Goal: Task Accomplishment & Management: Complete application form

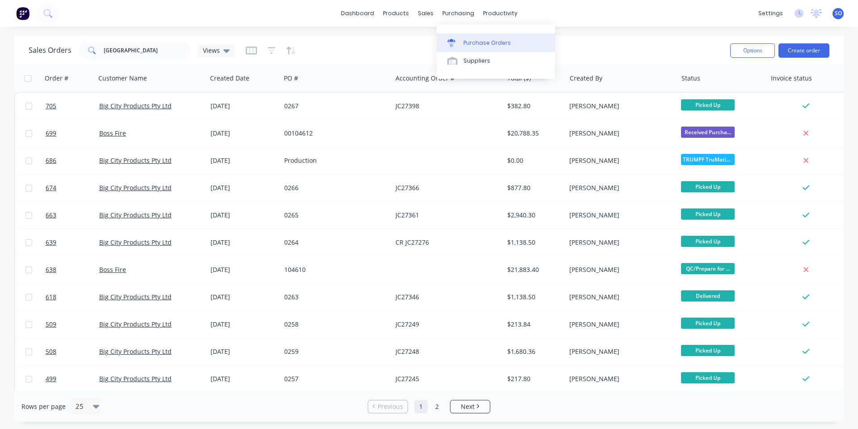
click at [456, 38] on link "Purchase Orders" at bounding box center [496, 43] width 118 height 18
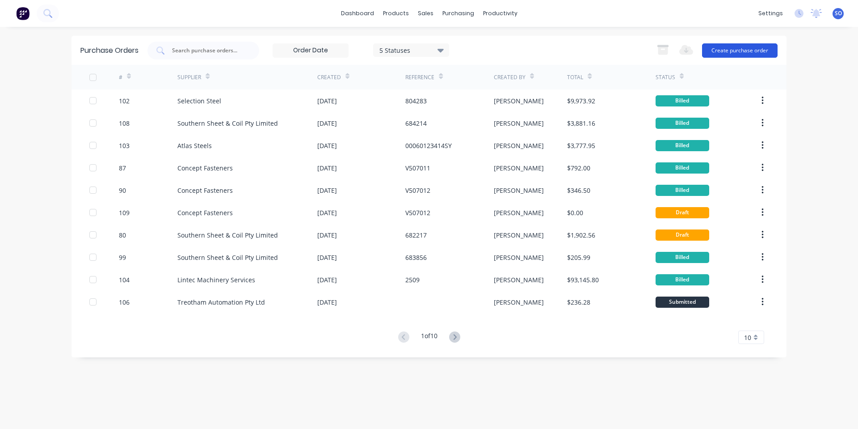
click at [720, 49] on button "Create purchase order" at bounding box center [740, 50] width 76 height 14
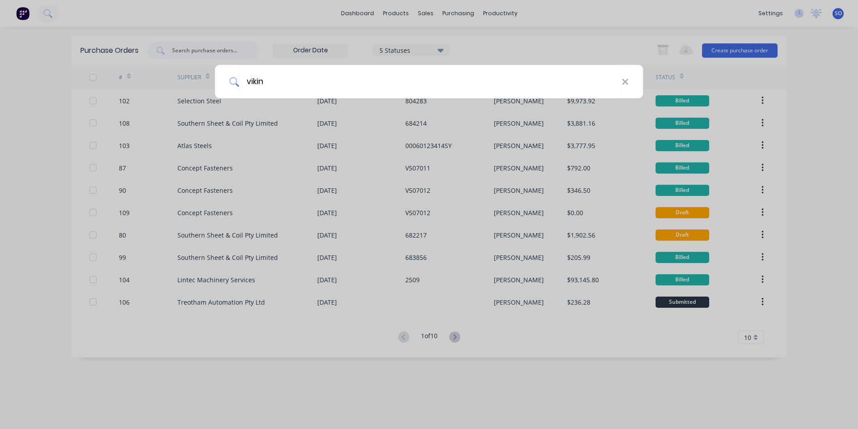
type input "viking"
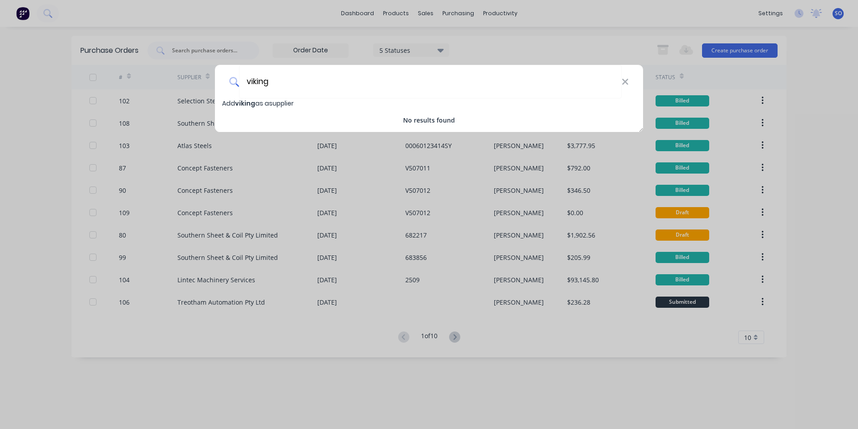
drag, startPoint x: 377, startPoint y: 88, endPoint x: 116, endPoint y: 93, distance: 261.1
click at [116, 93] on div "viking Add viking as a supplier No results found" at bounding box center [429, 214] width 858 height 429
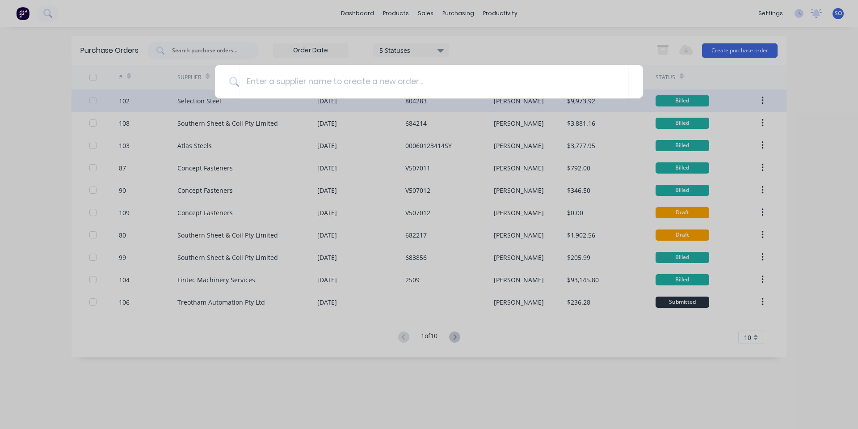
drag, startPoint x: 76, startPoint y: 93, endPoint x: 106, endPoint y: 100, distance: 30.7
click at [87, 96] on div at bounding box center [429, 214] width 858 height 429
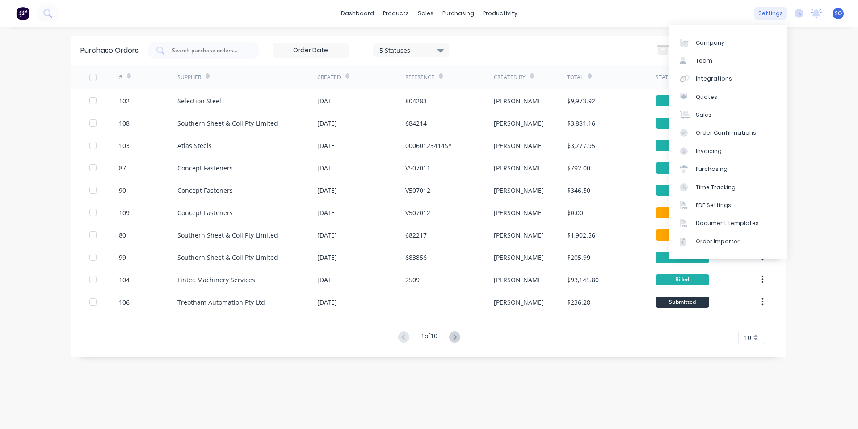
click at [783, 17] on div "settings" at bounding box center [771, 13] width 34 height 13
click at [769, 41] on link "Company" at bounding box center [728, 43] width 118 height 18
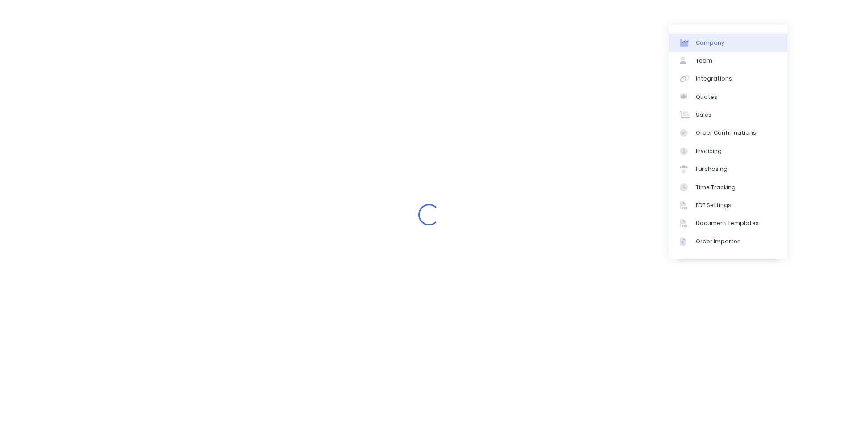
select select "AU"
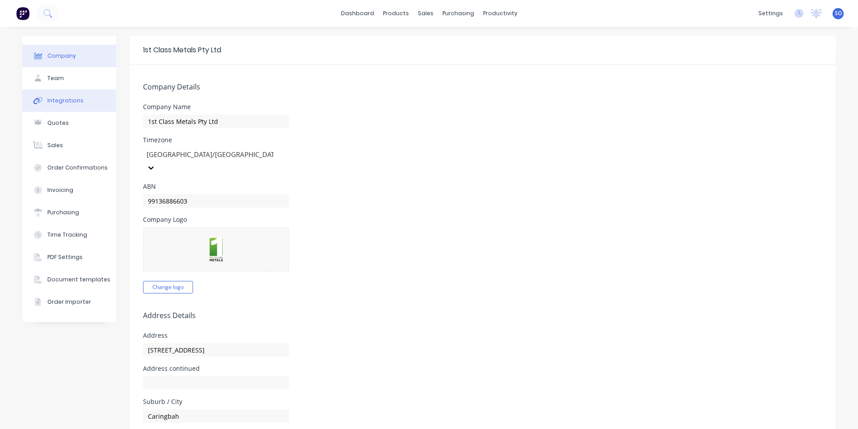
click at [76, 95] on button "Integrations" at bounding box center [69, 100] width 94 height 22
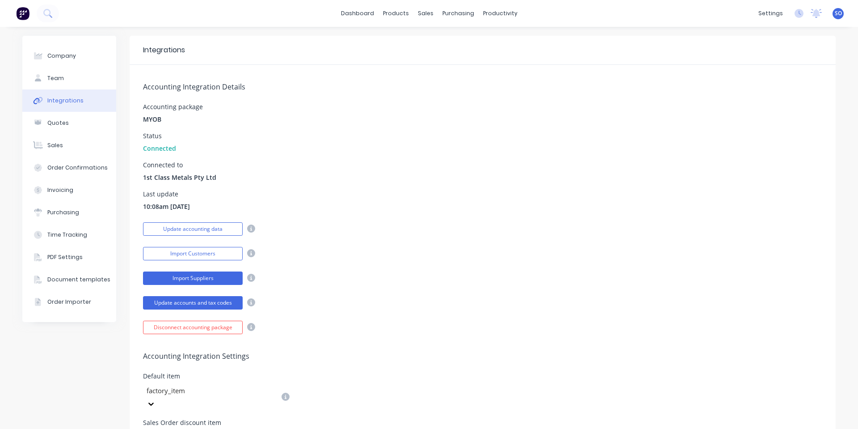
click at [195, 281] on button "Import Suppliers" at bounding box center [193, 277] width 100 height 13
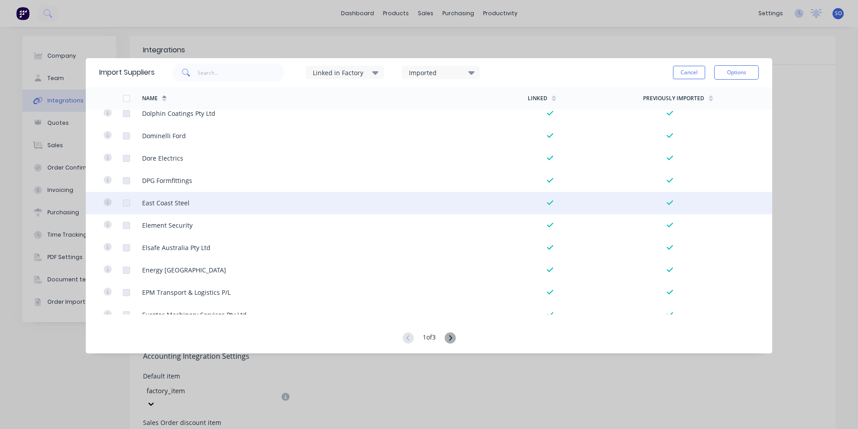
scroll to position [2030, 0]
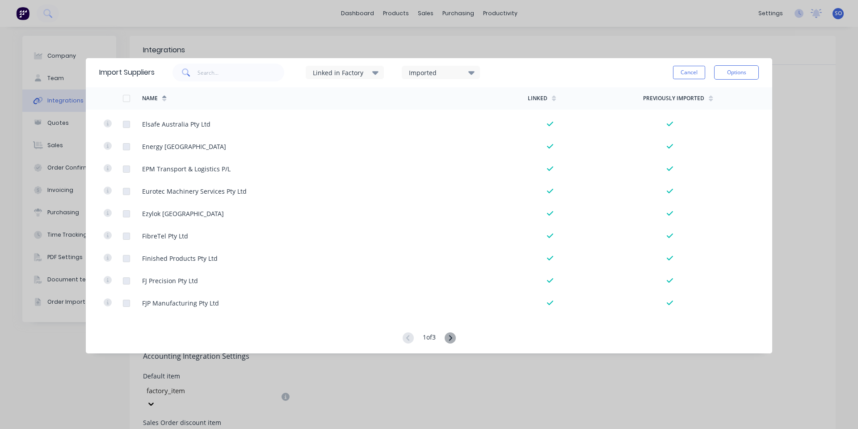
click at [452, 340] on g at bounding box center [450, 337] width 11 height 11
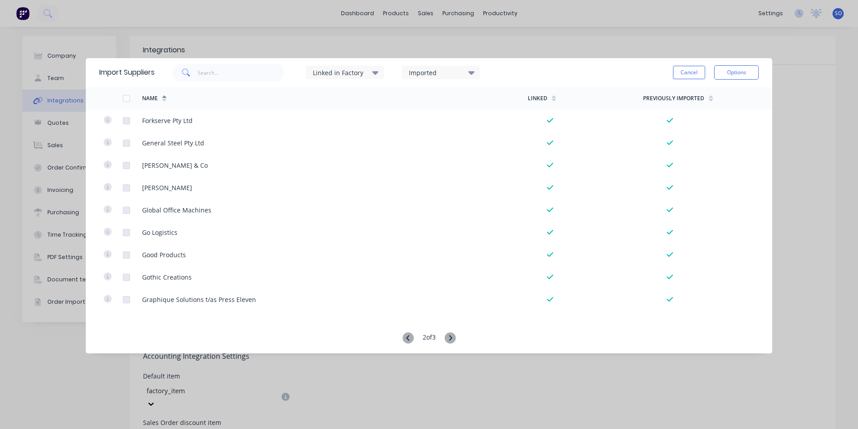
click at [456, 339] on icon at bounding box center [450, 337] width 11 height 11
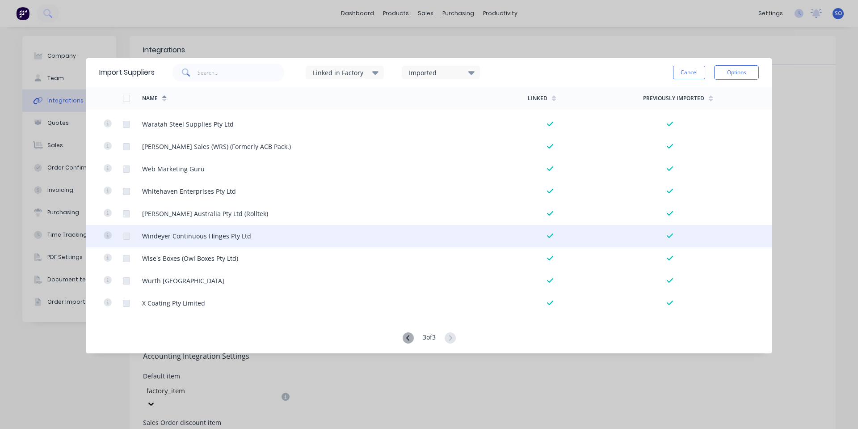
scroll to position [1062, 0]
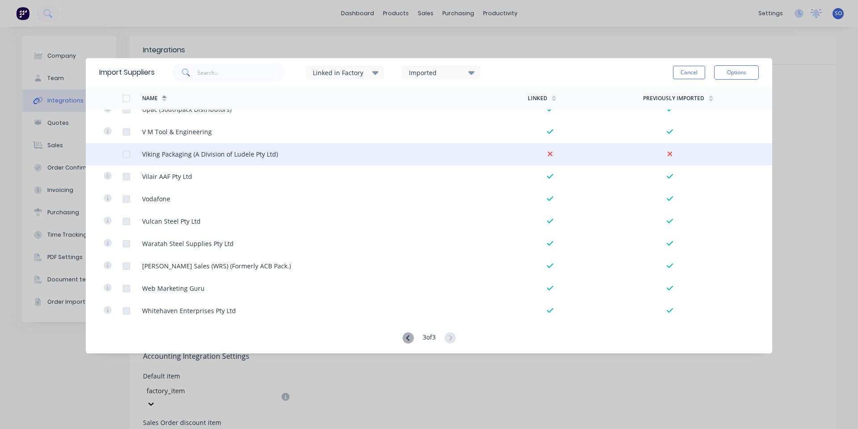
click at [126, 155] on div at bounding box center [127, 154] width 18 height 18
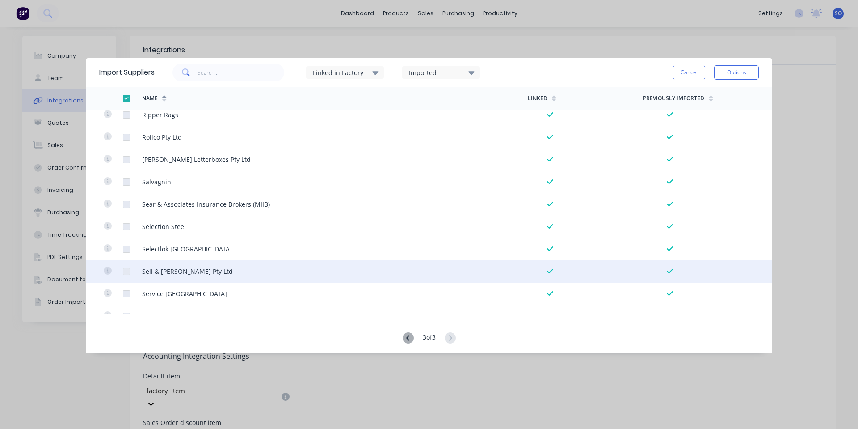
scroll to position [0, 0]
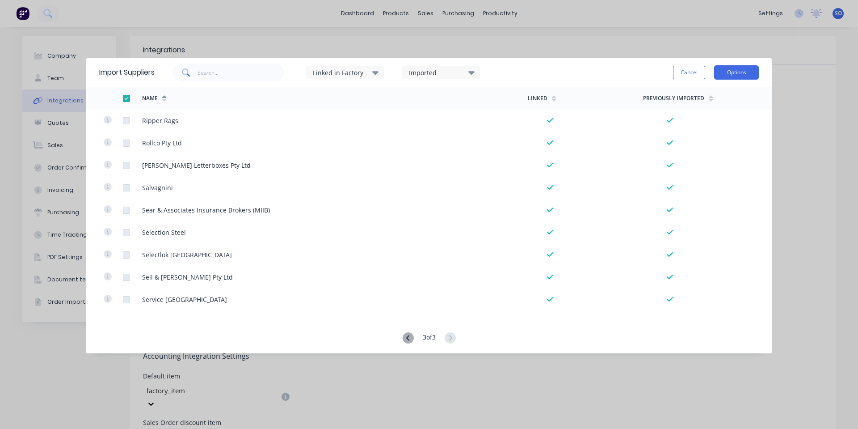
click at [718, 74] on button "Options" at bounding box center [736, 72] width 45 height 14
click at [403, 335] on icon at bounding box center [408, 337] width 11 height 11
click at [406, 335] on icon at bounding box center [408, 337] width 11 height 11
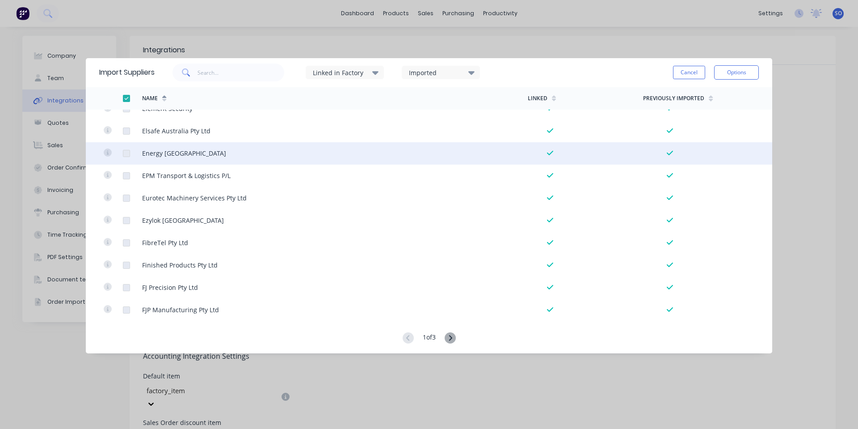
scroll to position [2030, 0]
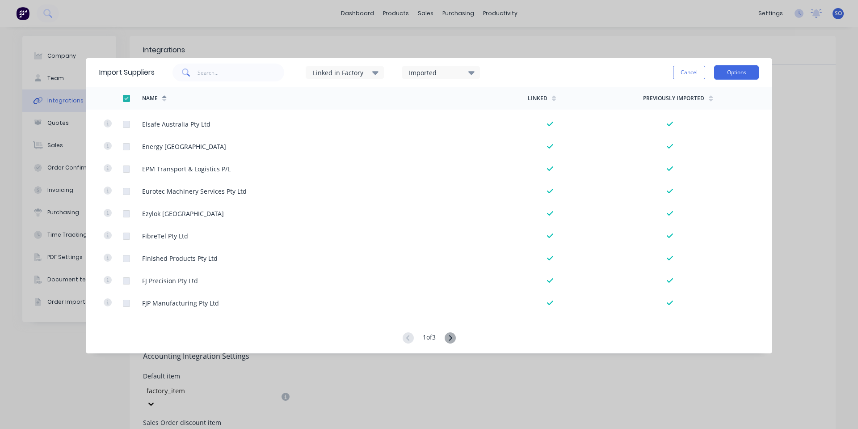
click at [741, 72] on button "Options" at bounding box center [736, 72] width 45 height 14
click at [730, 89] on div "Import selected suppliers" at bounding box center [716, 97] width 69 height 22
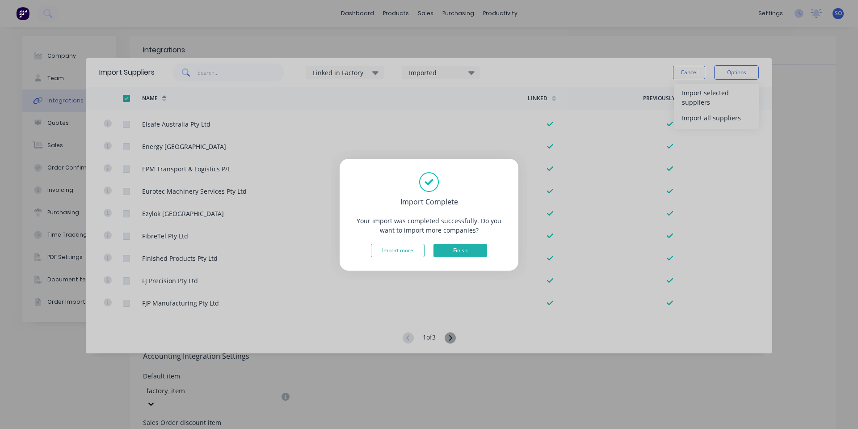
click at [442, 248] on button "Finish" at bounding box center [461, 250] width 54 height 13
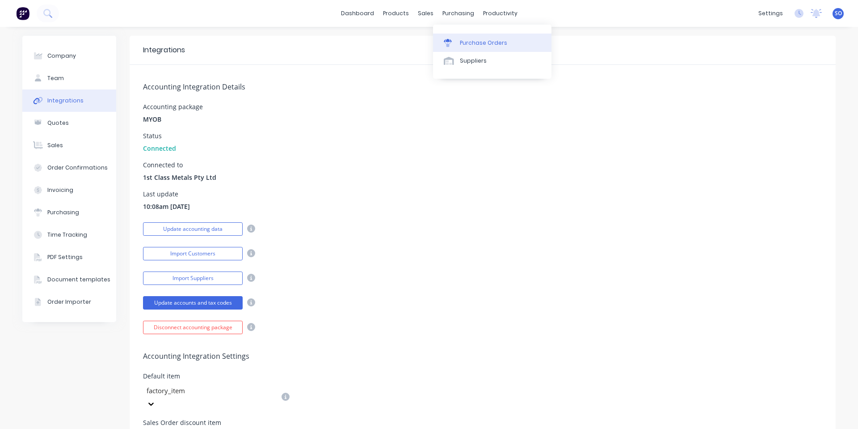
click at [471, 39] on div "Purchase Orders" at bounding box center [483, 43] width 47 height 8
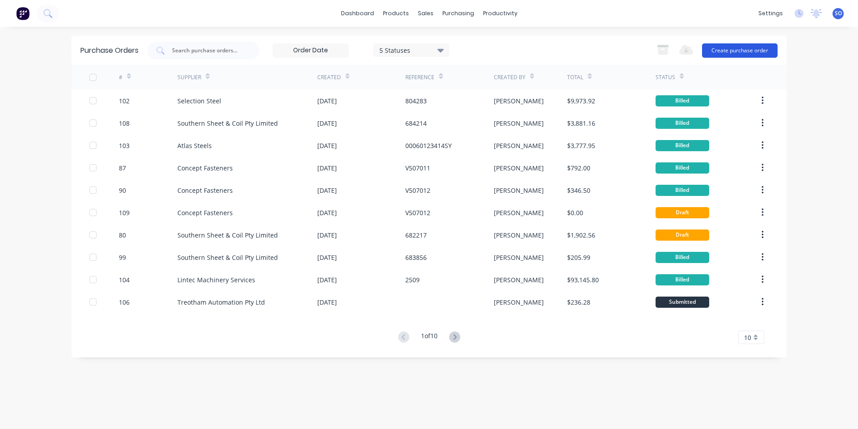
click at [740, 49] on button "Create purchase order" at bounding box center [740, 50] width 76 height 14
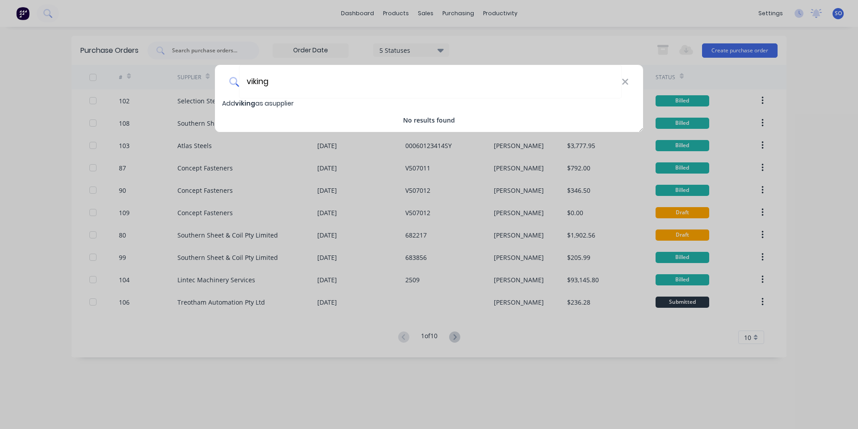
drag, startPoint x: 283, startPoint y: 78, endPoint x: 135, endPoint y: 80, distance: 148.9
click at [170, 80] on div "viking Add viking as a supplier No results found" at bounding box center [429, 214] width 858 height 429
type input "viking"
click at [630, 80] on div "viking" at bounding box center [429, 82] width 428 height 34
click at [633, 84] on div "viking" at bounding box center [429, 82] width 428 height 34
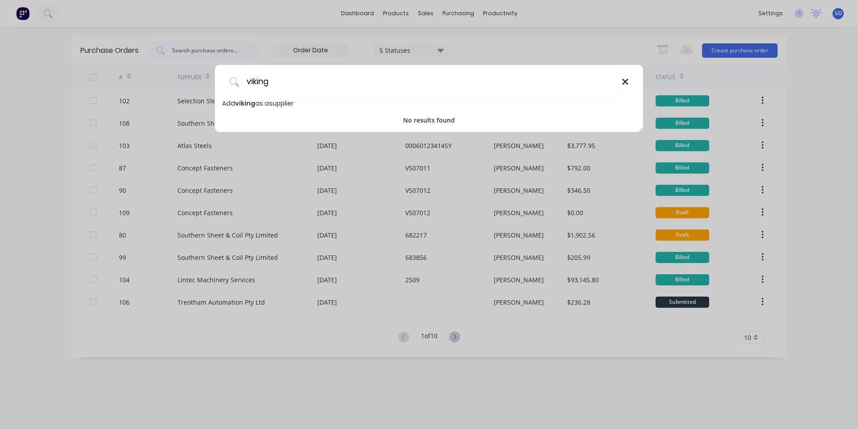
click at [625, 80] on icon at bounding box center [625, 82] width 7 height 10
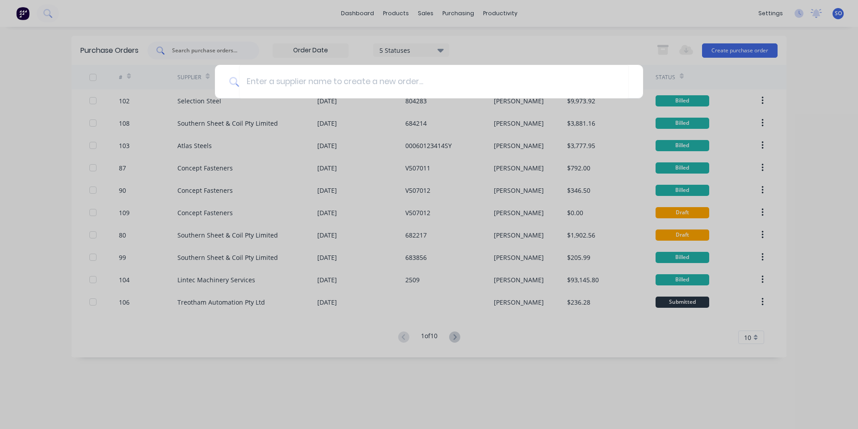
drag, startPoint x: 199, startPoint y: 59, endPoint x: 202, endPoint y: 53, distance: 6.6
click at [199, 58] on div at bounding box center [429, 214] width 858 height 429
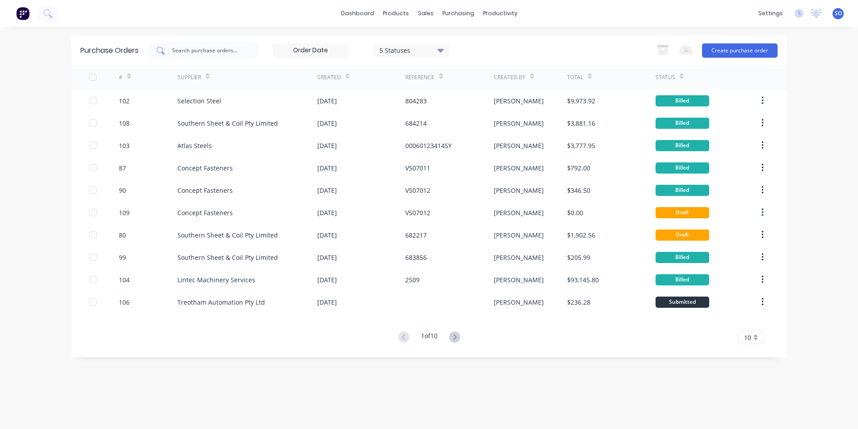
click at [203, 51] on input "text" at bounding box center [208, 50] width 74 height 9
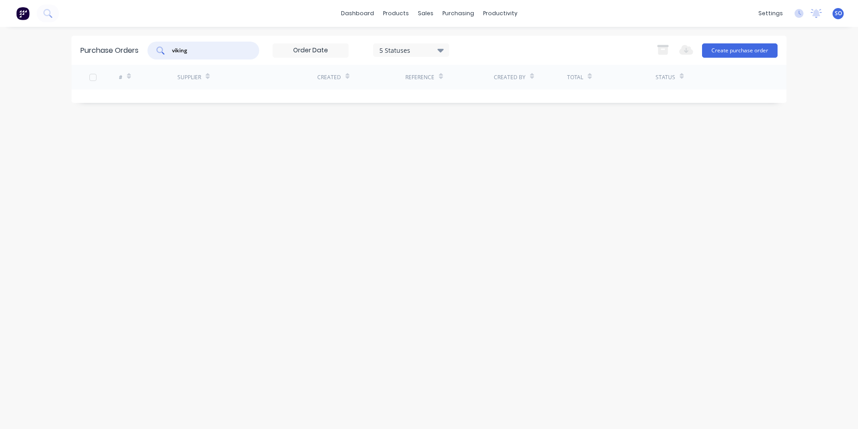
type input "viking"
drag, startPoint x: 256, startPoint y: 92, endPoint x: 316, endPoint y: 97, distance: 59.6
click at [257, 93] on div "Purchase Orders viking 5 Statuses 5 Statuses Export to Excel (XLSX) Create purc…" at bounding box center [429, 69] width 715 height 67
click at [350, 9] on link "dashboard" at bounding box center [358, 13] width 42 height 13
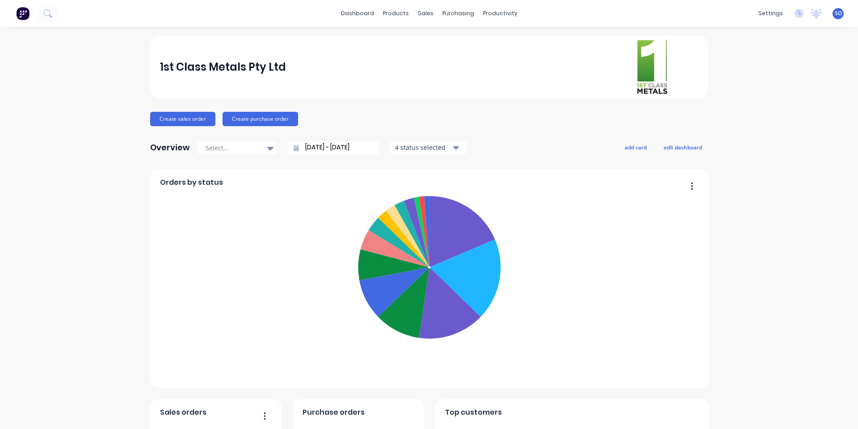
click at [469, 27] on div "dashboard products sales purchasing productivity dashboard products Product Cat…" at bounding box center [429, 214] width 858 height 429
click at [467, 15] on div "purchasing" at bounding box center [458, 13] width 41 height 13
click at [458, 21] on div "dashboard products sales purchasing productivity dashboard products Product Cat…" at bounding box center [429, 13] width 858 height 27
click at [462, 12] on div "purchasing" at bounding box center [458, 13] width 41 height 13
click at [456, 44] on div at bounding box center [450, 43] width 13 height 8
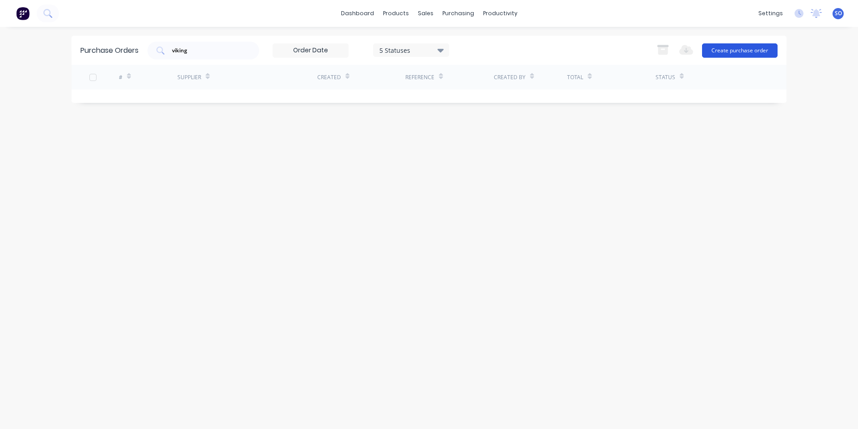
click at [720, 51] on button "Create purchase order" at bounding box center [740, 50] width 76 height 14
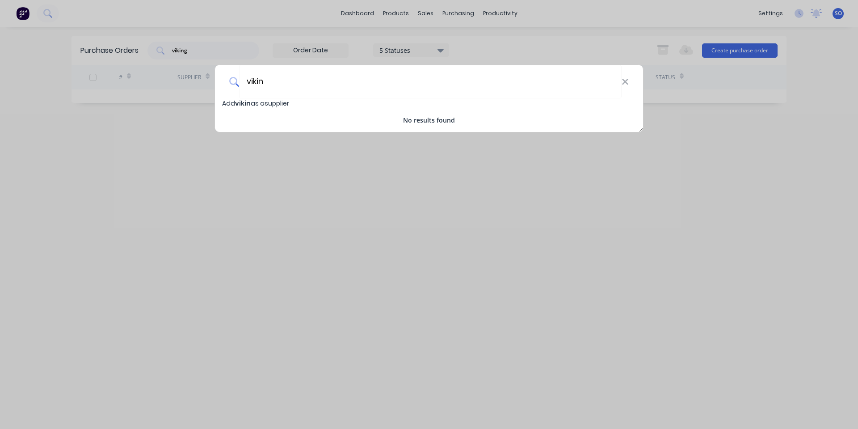
drag, startPoint x: 212, startPoint y: 87, endPoint x: 118, endPoint y: 87, distance: 93.4
click at [186, 88] on div "vikin [PERSON_NAME] as a supplier No results found" at bounding box center [429, 214] width 858 height 429
type input "vikin"
click at [628, 81] on icon at bounding box center [625, 82] width 7 height 10
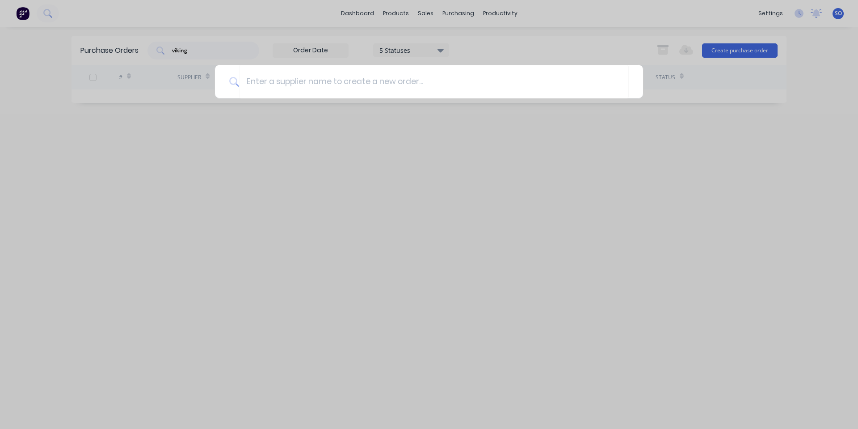
click at [462, 32] on div at bounding box center [429, 214] width 858 height 429
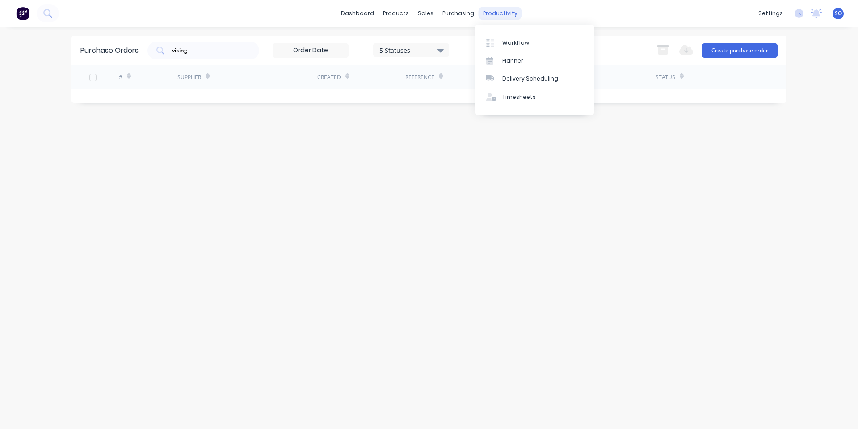
click at [505, 11] on div "productivity" at bounding box center [500, 13] width 43 height 13
click at [462, 62] on link "Suppliers" at bounding box center [496, 61] width 118 height 18
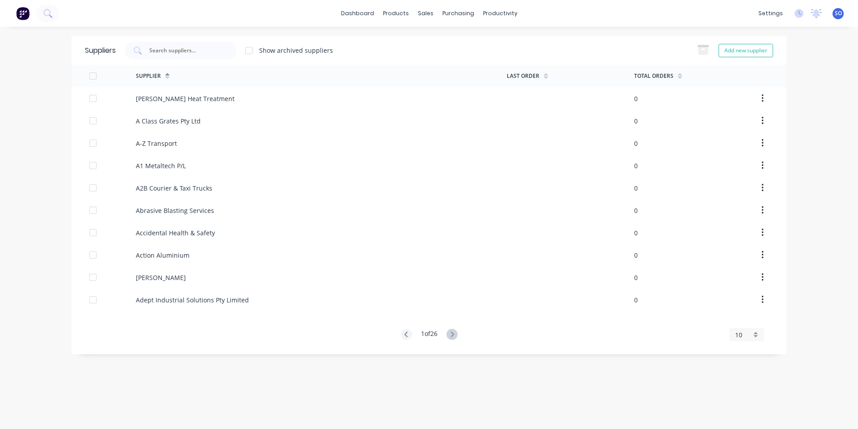
click at [173, 38] on div "Suppliers Show archived suppliers Add new supplier" at bounding box center [429, 50] width 715 height 29
click at [177, 53] on input "text" at bounding box center [185, 50] width 74 height 9
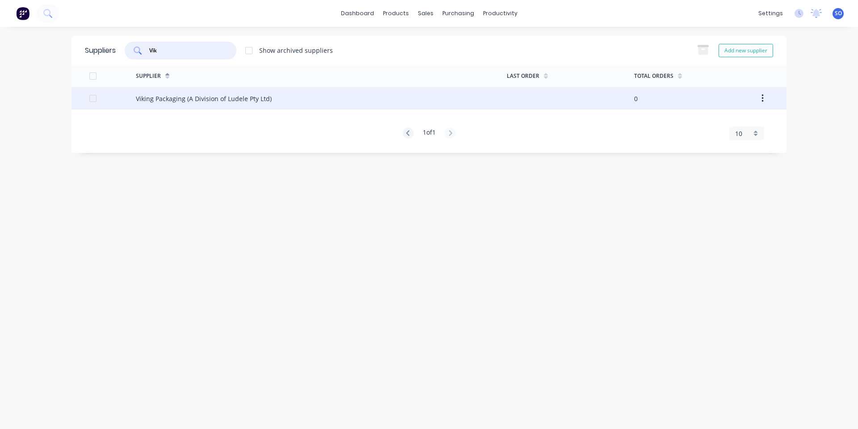
type input "Vik"
click at [321, 93] on div "Viking Packaging (A Division of Ludele Pty Ltd)" at bounding box center [321, 98] width 371 height 22
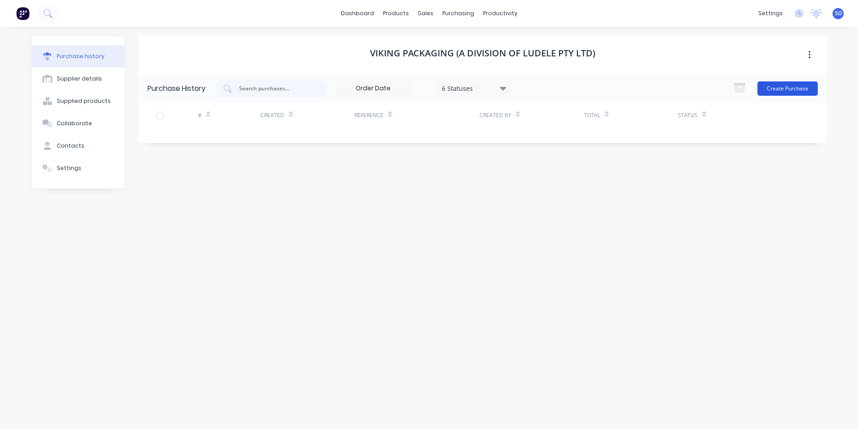
click at [777, 87] on button "Create Purchase" at bounding box center [788, 88] width 60 height 14
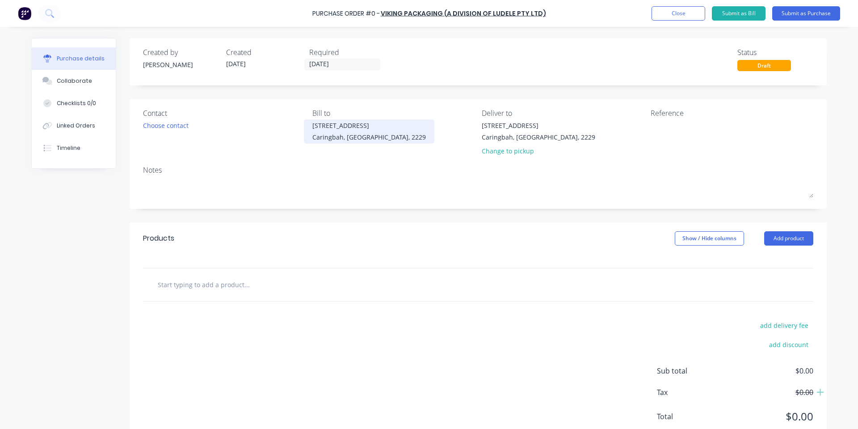
click at [376, 135] on div "Caringbah, [GEOGRAPHIC_DATA], 2229" at bounding box center [369, 136] width 114 height 9
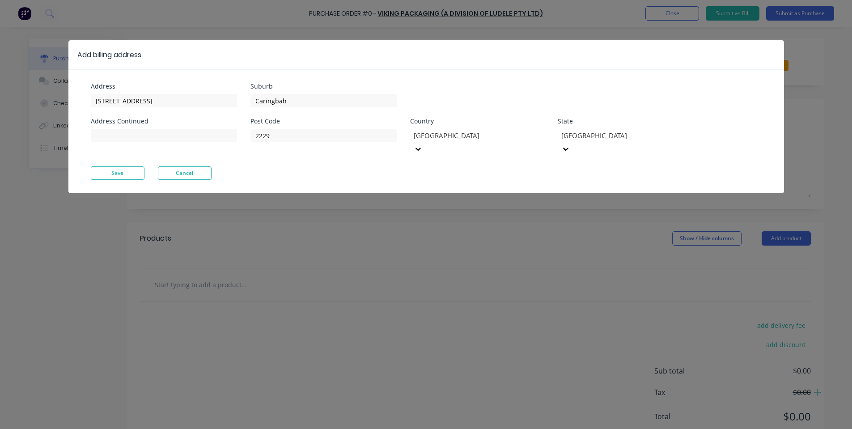
drag, startPoint x: 126, startPoint y: 158, endPoint x: 240, endPoint y: 161, distance: 114.1
click at [126, 166] on button "Save" at bounding box center [118, 172] width 54 height 13
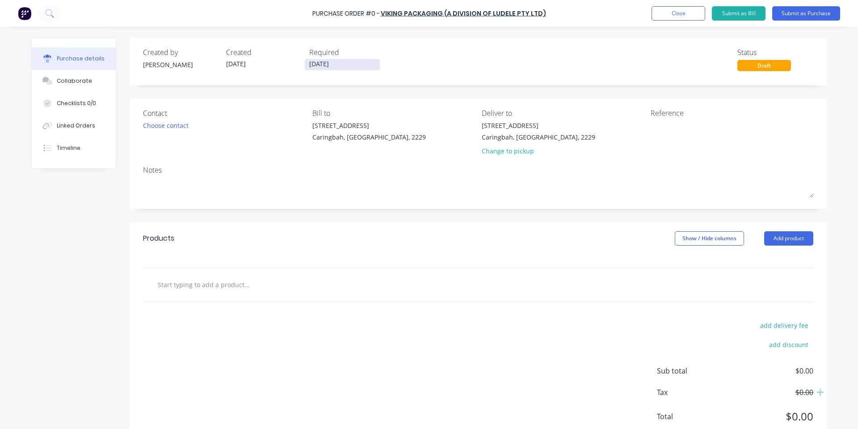
click at [363, 61] on input "[DATE]" at bounding box center [342, 64] width 75 height 11
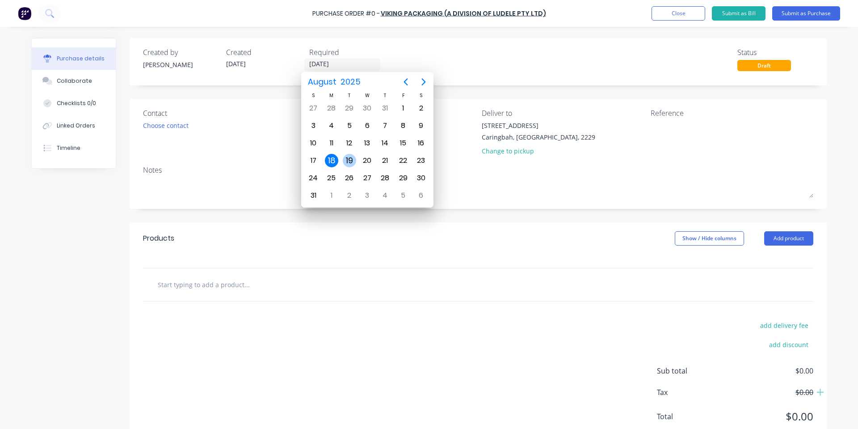
click at [344, 159] on div "19" at bounding box center [349, 160] width 13 height 13
type input "[DATE]"
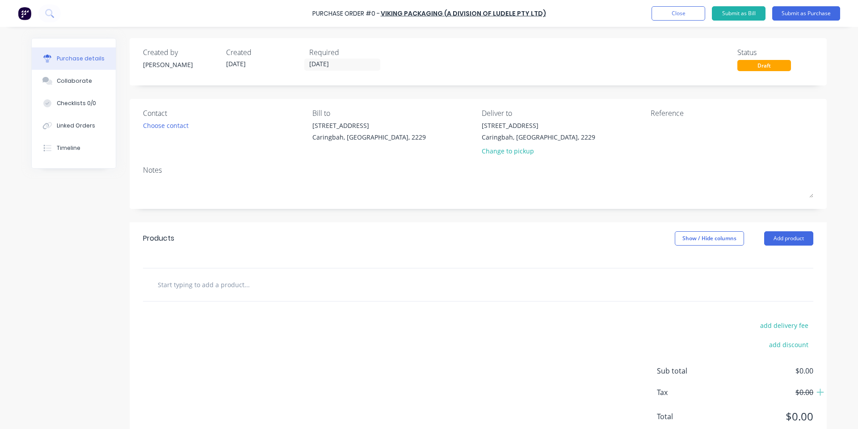
click at [167, 133] on div "Contact Choose contact" at bounding box center [224, 134] width 163 height 52
click at [166, 127] on div "Choose contact" at bounding box center [166, 125] width 46 height 9
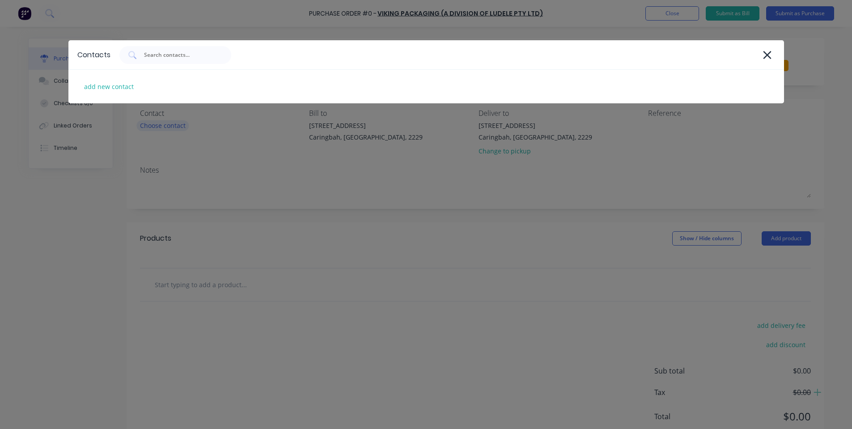
click at [166, 127] on div "Contacts add new contact" at bounding box center [426, 214] width 852 height 429
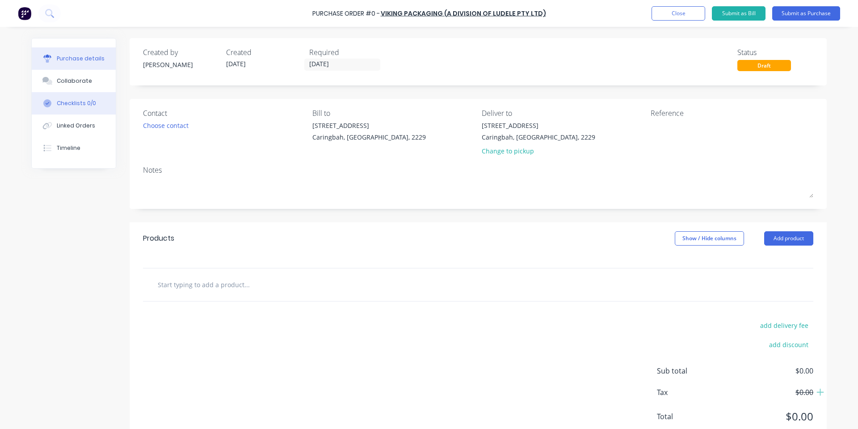
drag, startPoint x: 65, startPoint y: 80, endPoint x: 115, endPoint y: 95, distance: 52.5
click at [67, 80] on div "Collaborate" at bounding box center [74, 81] width 35 height 8
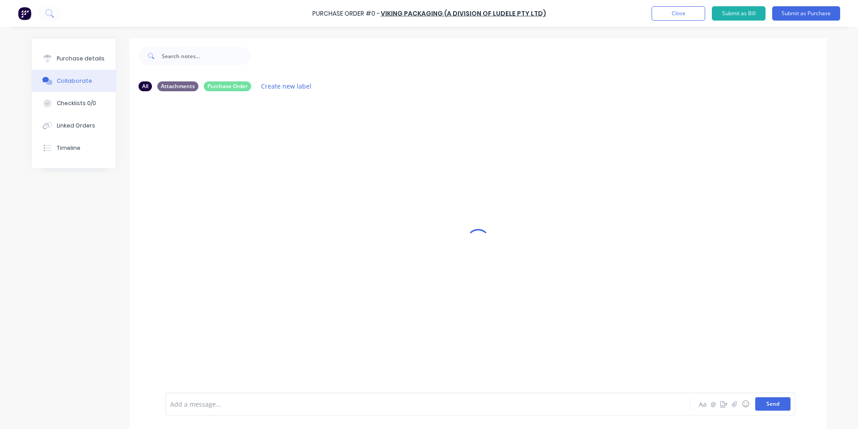
click at [774, 399] on button "Send" at bounding box center [772, 403] width 35 height 13
drag, startPoint x: 413, startPoint y: 228, endPoint x: 120, endPoint y: 146, distance: 303.5
click at [398, 225] on div at bounding box center [478, 240] width 697 height 404
click at [79, 65] on button "Purchase details" at bounding box center [74, 58] width 84 height 22
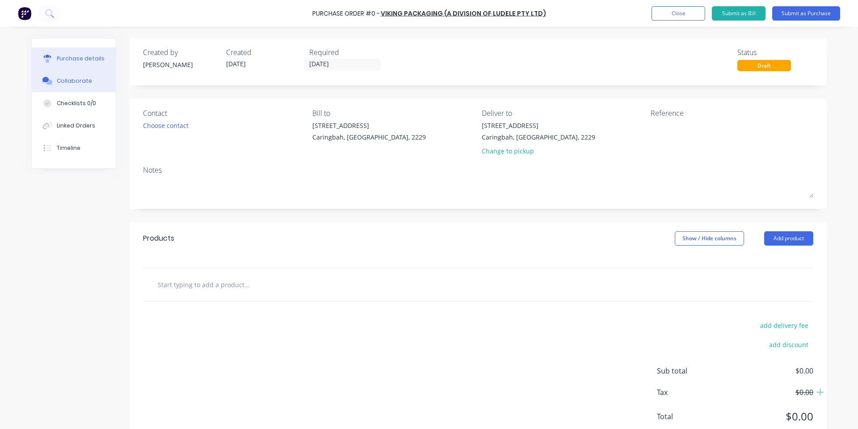
click at [69, 80] on div "Collaborate" at bounding box center [74, 81] width 35 height 8
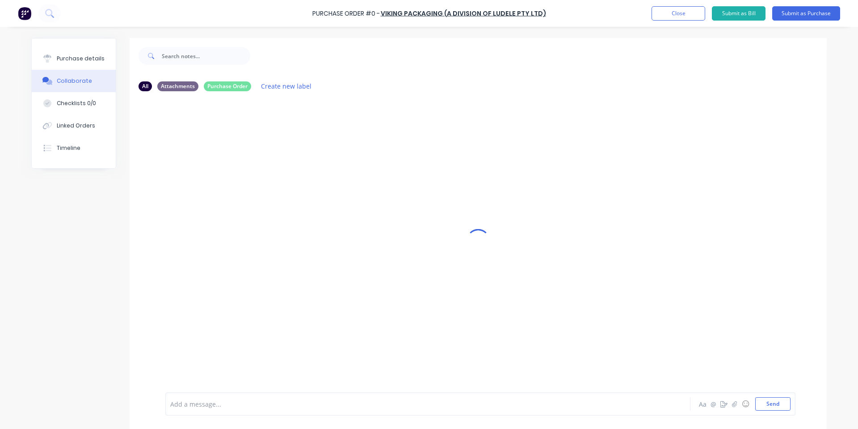
drag, startPoint x: 475, startPoint y: 216, endPoint x: 28, endPoint y: 115, distance: 458.7
click at [475, 215] on div at bounding box center [478, 240] width 23 height 404
click at [60, 70] on button "Collaborate" at bounding box center [74, 81] width 84 height 22
click at [59, 65] on button "Purchase details" at bounding box center [74, 58] width 84 height 22
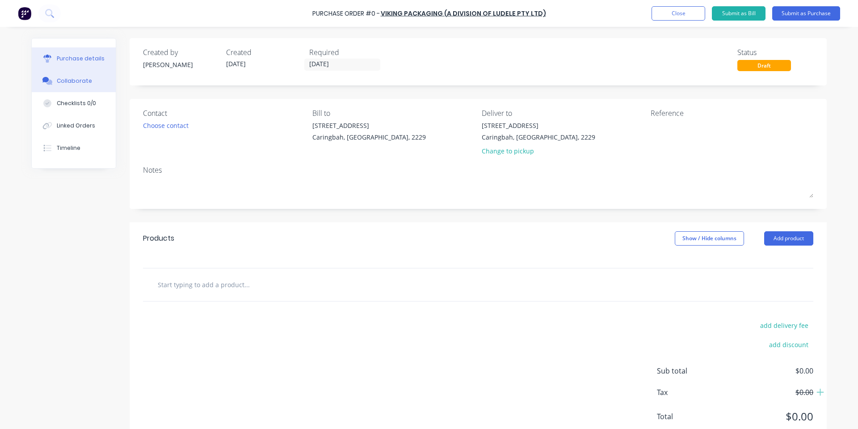
click at [52, 86] on button "Collaborate" at bounding box center [74, 81] width 84 height 22
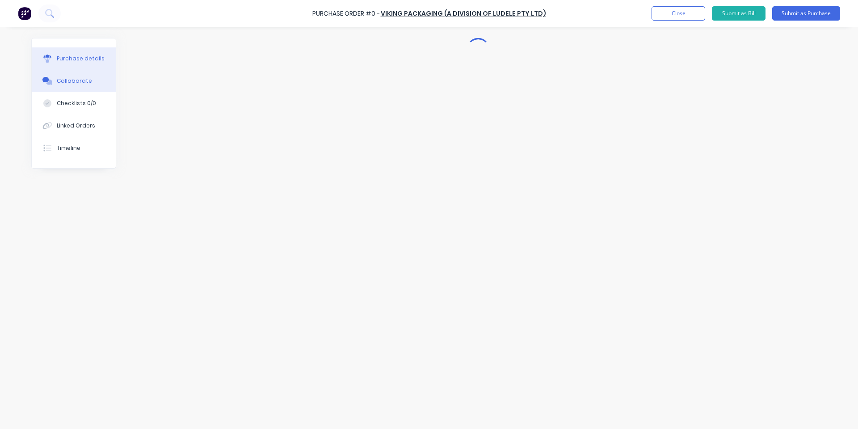
click at [74, 65] on button "Purchase details" at bounding box center [74, 58] width 84 height 22
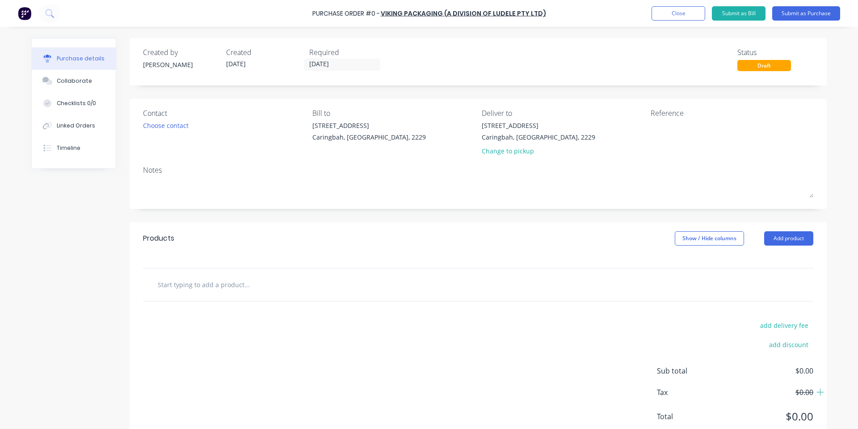
drag, startPoint x: 77, startPoint y: 76, endPoint x: 80, endPoint y: 65, distance: 10.7
click at [77, 76] on button "Collaborate" at bounding box center [74, 81] width 84 height 22
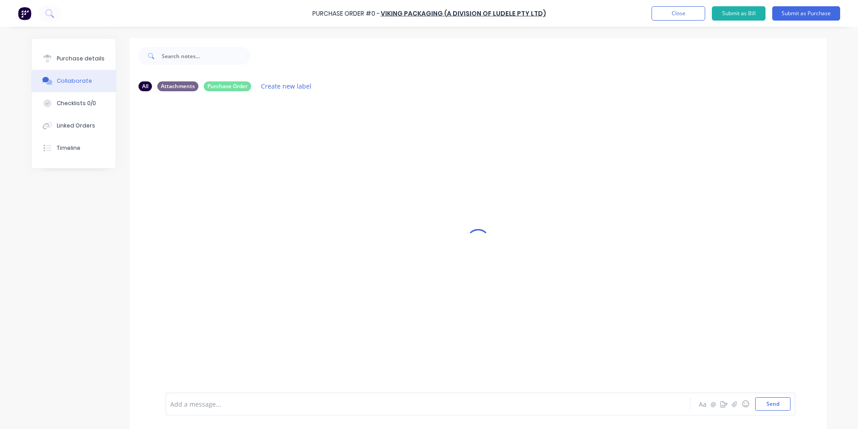
drag, startPoint x: 617, startPoint y: 70, endPoint x: 619, endPoint y: 77, distance: 7.5
click at [617, 72] on div at bounding box center [478, 240] width 697 height 404
drag, startPoint x: 485, startPoint y: 195, endPoint x: 492, endPoint y: 208, distance: 15.2
click at [487, 198] on div at bounding box center [478, 240] width 697 height 404
click at [79, 46] on div "Purchase details Collaborate Checklists 0/0 Linked Orders Timeline" at bounding box center [74, 103] width 84 height 130
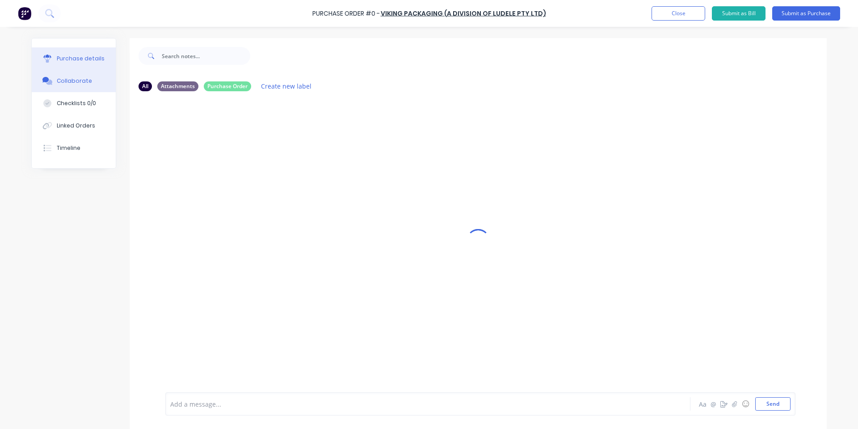
click at [83, 58] on div "Purchase details" at bounding box center [81, 59] width 48 height 8
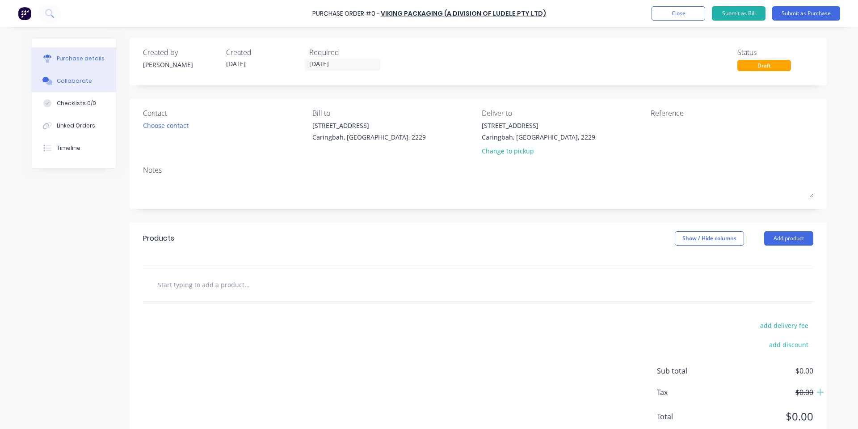
click at [79, 79] on div "Collaborate" at bounding box center [74, 81] width 35 height 8
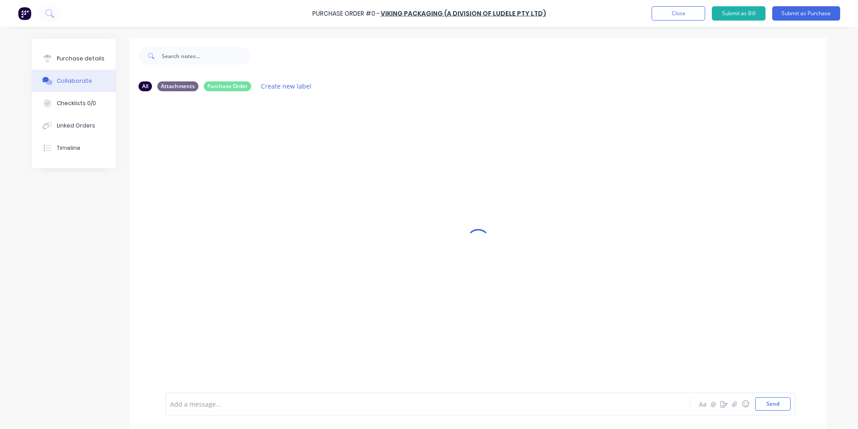
drag, startPoint x: 354, startPoint y: 119, endPoint x: 787, endPoint y: 423, distance: 529.2
click at [355, 119] on div at bounding box center [478, 240] width 697 height 404
click at [40, 65] on button "Purchase details" at bounding box center [74, 58] width 84 height 22
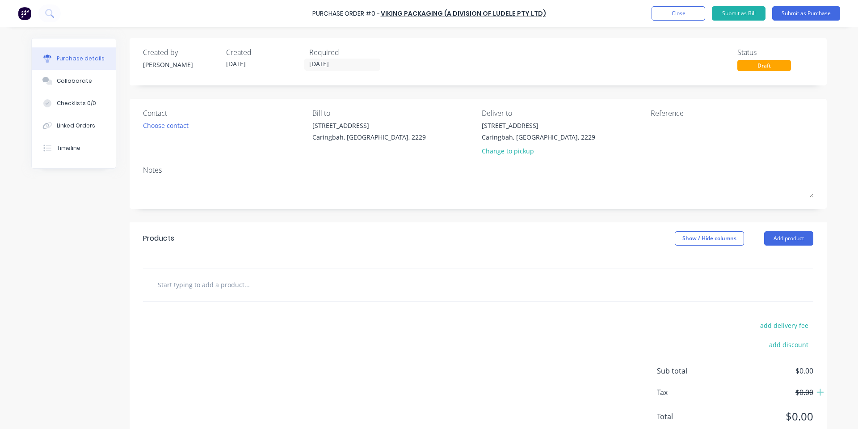
drag, startPoint x: 198, startPoint y: 284, endPoint x: 834, endPoint y: 144, distance: 650.5
click at [198, 285] on input "text" at bounding box center [246, 284] width 179 height 18
drag, startPoint x: 216, startPoint y: 275, endPoint x: 220, endPoint y: 282, distance: 7.4
click at [216, 277] on div at bounding box center [478, 284] width 671 height 33
click at [220, 282] on input "text" at bounding box center [246, 284] width 179 height 18
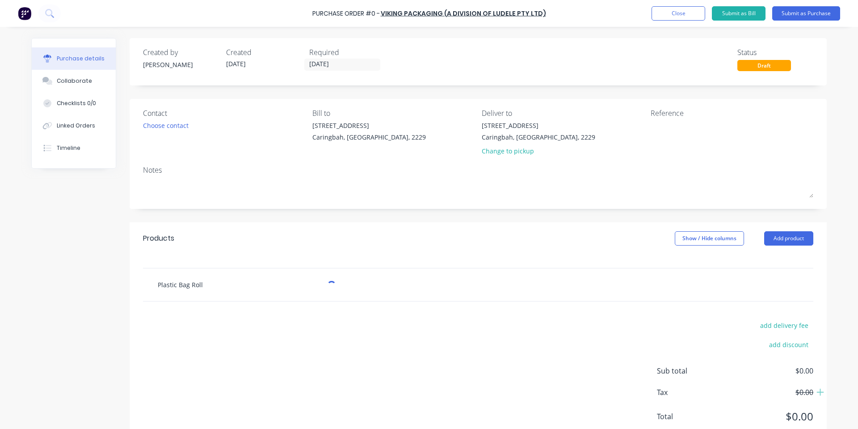
paste input "160mm x 100um"
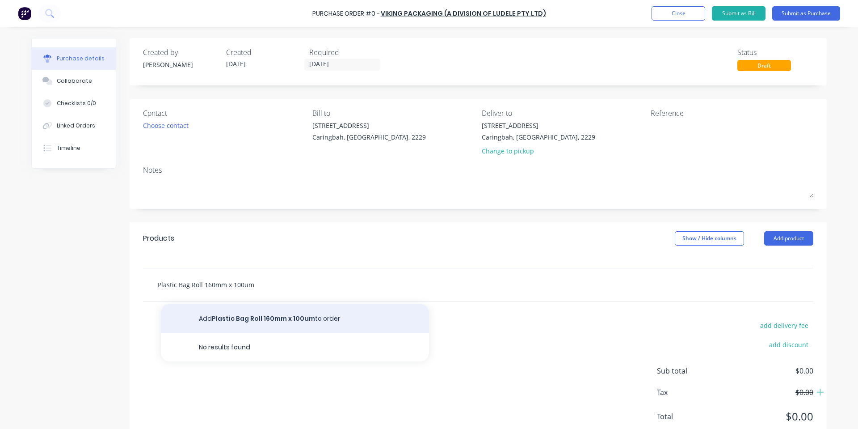
type input "Plastic Bag Roll 160mm x 100um"
click at [273, 313] on button "Add Plastic Bag Roll 160mm x 100um to order" at bounding box center [295, 318] width 268 height 29
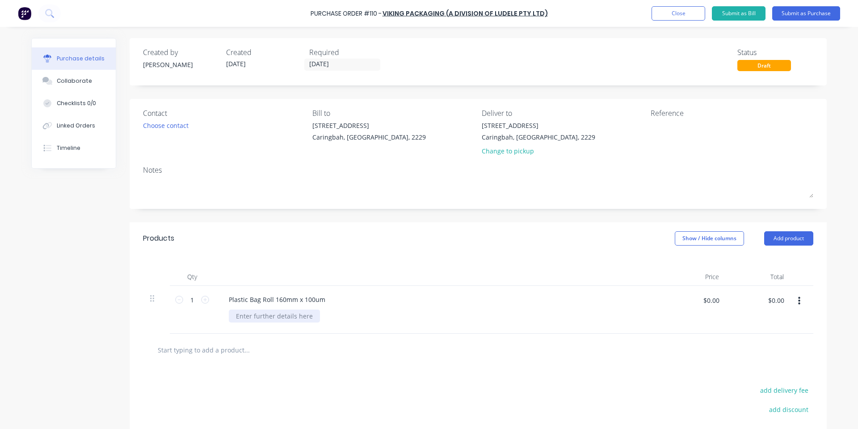
click at [277, 321] on div at bounding box center [274, 315] width 91 height 13
click at [303, 339] on div at bounding box center [478, 349] width 671 height 33
click at [262, 313] on div "15kg Roll" at bounding box center [249, 315] width 41 height 13
click at [326, 300] on div "Plastic Bag Roll 160mm x 100um" at bounding box center [277, 299] width 111 height 13
click at [351, 260] on div "Qty Price Total 1 1 Plastic Bag Roll 160mm x 100um - 15kg Roll $0.00 $0.00 $0.0…" at bounding box center [478, 293] width 697 height 79
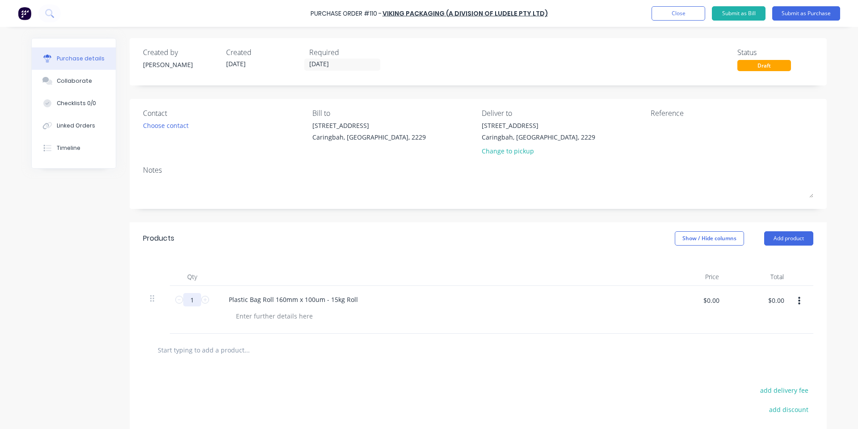
click at [185, 296] on input "1" at bounding box center [192, 299] width 18 height 13
type input "2"
click at [280, 248] on div "Products Show / Hide columns Add product" at bounding box center [478, 238] width 697 height 32
click at [714, 302] on input "$0.00" at bounding box center [711, 300] width 27 height 14
type input "$119.25"
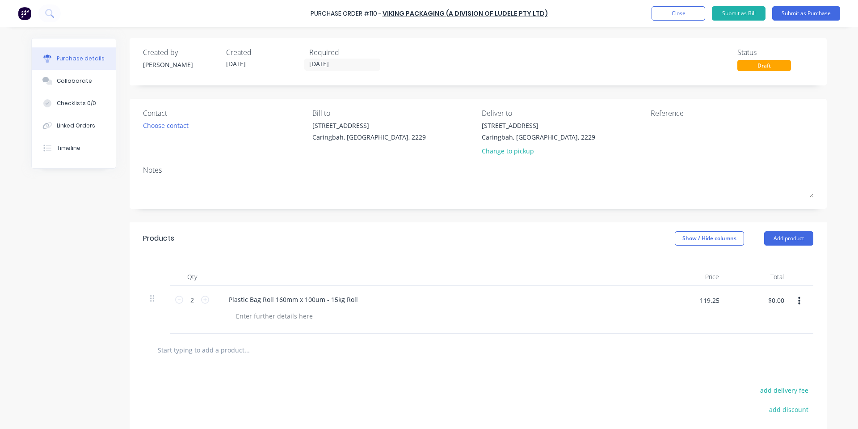
type input "$238.50"
click at [608, 226] on div "Products Show / Hide columns Add product" at bounding box center [478, 238] width 697 height 32
click at [792, 238] on button "Add product" at bounding box center [788, 238] width 49 height 14
click at [772, 346] on div "Notes (External)" at bounding box center [771, 350] width 69 height 13
click at [245, 351] on div at bounding box center [254, 347] width 64 height 13
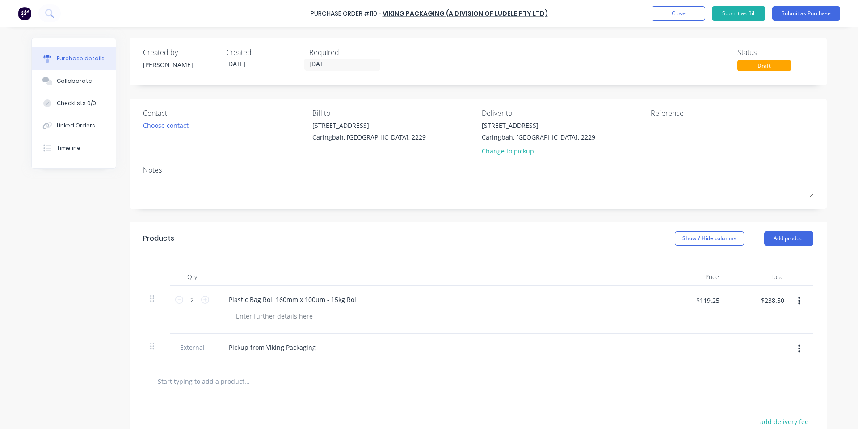
click at [345, 224] on div "Products Show / Hide columns Add product" at bounding box center [478, 238] width 697 height 32
click at [813, 17] on button "Submit as Purchase" at bounding box center [806, 13] width 68 height 14
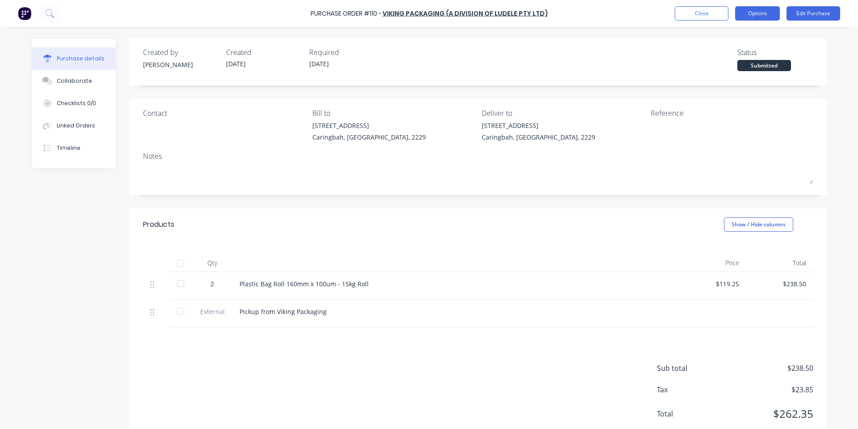
click at [748, 14] on button "Options" at bounding box center [757, 13] width 45 height 14
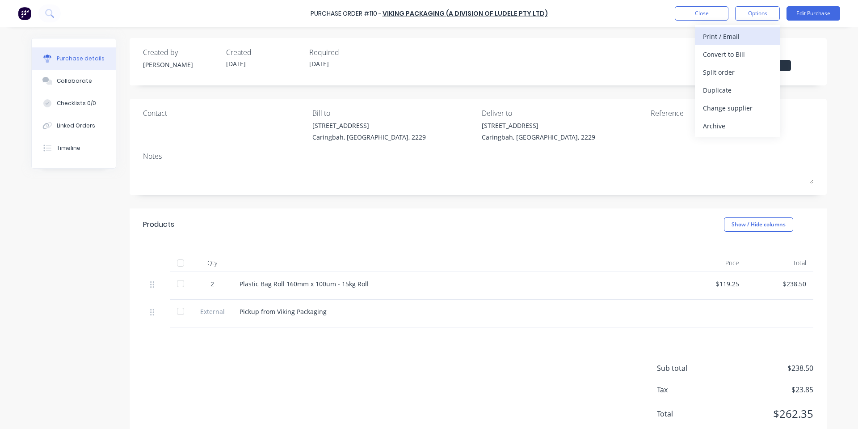
click at [725, 40] on div "Print / Email" at bounding box center [737, 36] width 69 height 13
drag, startPoint x: 724, startPoint y: 57, endPoint x: 726, endPoint y: 52, distance: 5.7
click at [726, 52] on div "With pricing" at bounding box center [737, 54] width 69 height 13
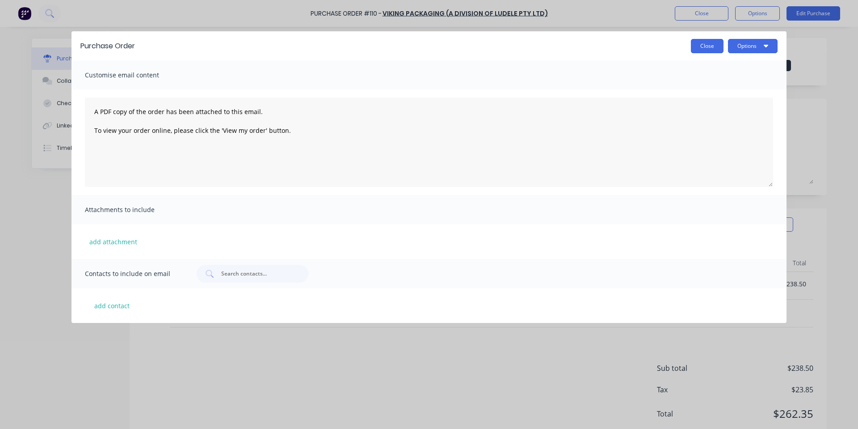
drag, startPoint x: 692, startPoint y: 53, endPoint x: 715, endPoint y: 41, distance: 26.2
click at [693, 53] on button "Close" at bounding box center [707, 46] width 33 height 14
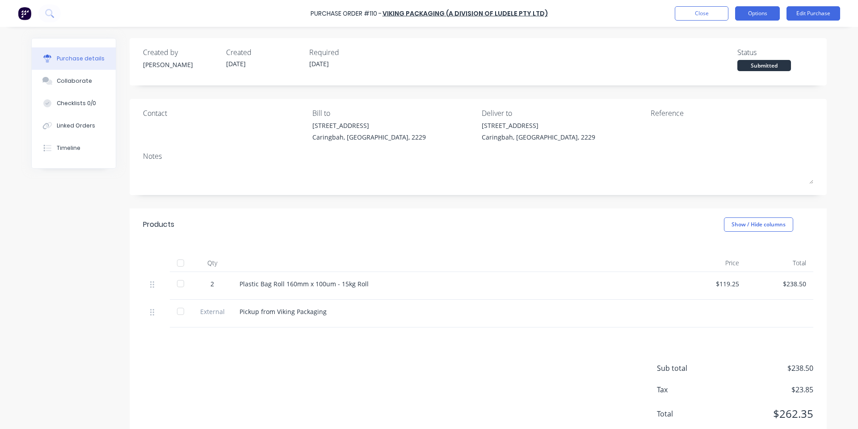
click at [750, 17] on button "Options" at bounding box center [757, 13] width 45 height 14
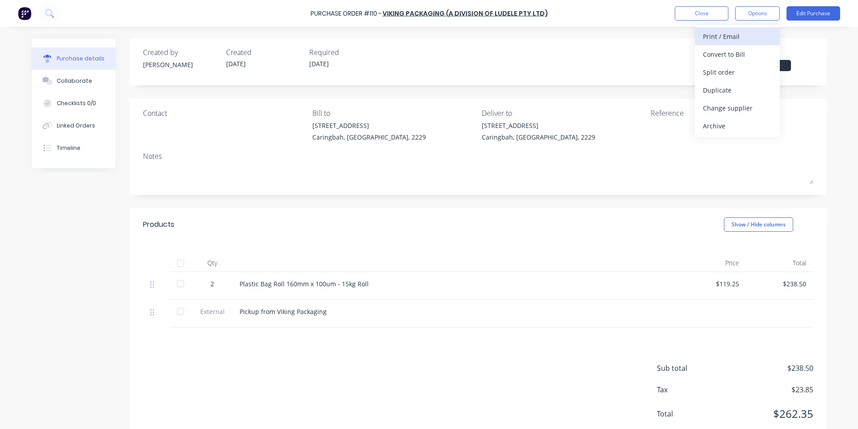
click at [734, 41] on div "Print / Email" at bounding box center [737, 36] width 69 height 13
click at [722, 58] on div "With pricing" at bounding box center [737, 54] width 69 height 13
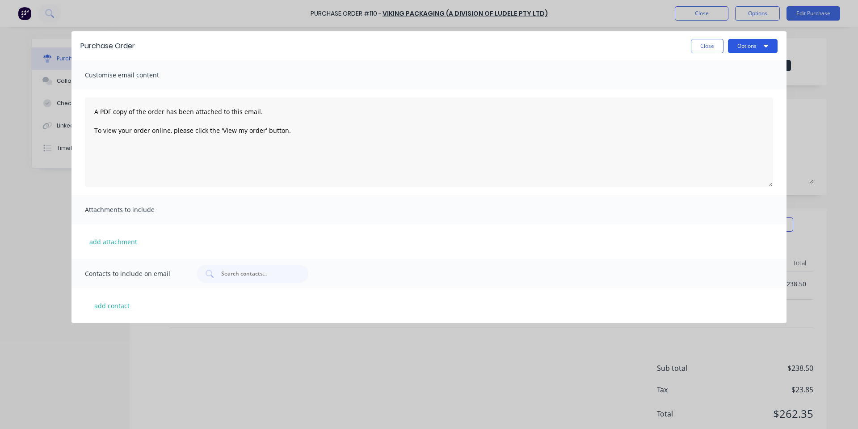
click at [742, 50] on button "Options" at bounding box center [753, 46] width 50 height 14
click at [734, 67] on div "Print" at bounding box center [735, 68] width 69 height 13
click at [701, 41] on button "Close" at bounding box center [707, 46] width 33 height 14
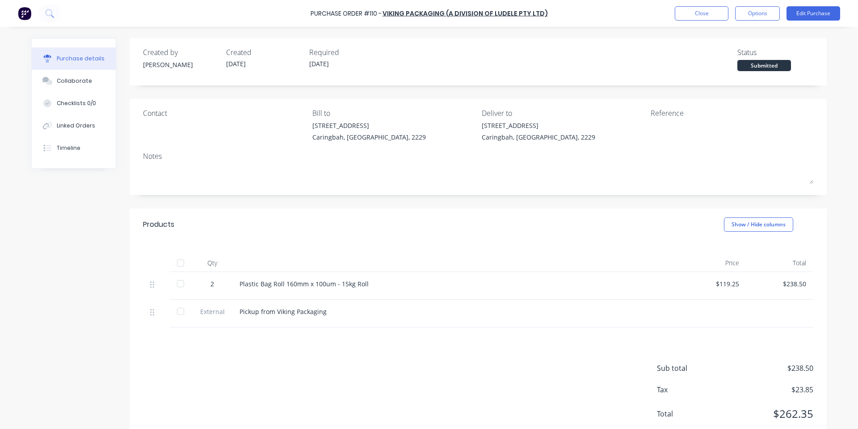
click at [634, 23] on div "Purchase Order #110 - Viking Packaging (A Division of Ludele Pty Ltd) Close Opt…" at bounding box center [429, 13] width 858 height 27
click at [687, 21] on div "Purchase Order #110 - Viking Packaging (A Division of Ludele Pty Ltd) Close Opt…" at bounding box center [429, 13] width 858 height 27
click at [681, 14] on button "Close" at bounding box center [702, 13] width 54 height 14
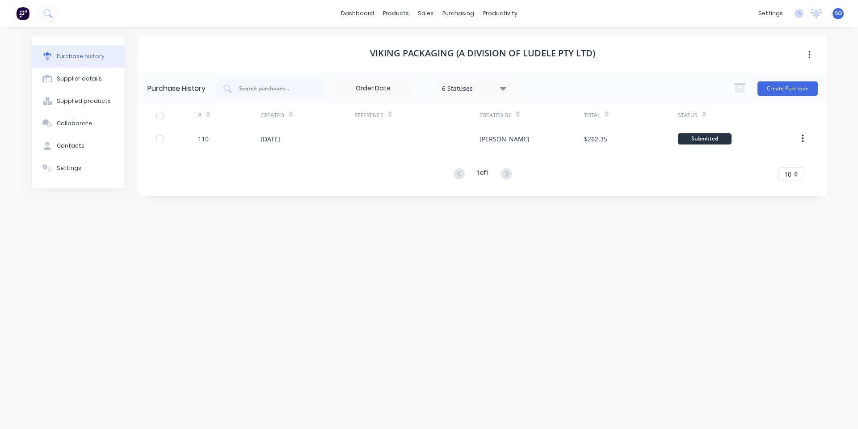
drag, startPoint x: 271, startPoint y: 306, endPoint x: 279, endPoint y: 298, distance: 10.8
click at [273, 306] on div "Viking Packaging (A Division of Ludele Pty Ltd) Purchase History 6 Statuses 6 S…" at bounding box center [483, 223] width 688 height 375
click at [444, 41] on div "Sales Orders" at bounding box center [458, 43] width 37 height 8
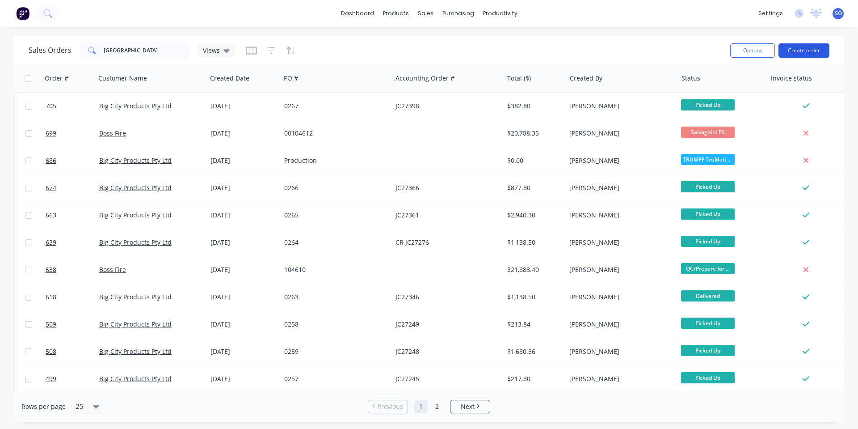
click at [795, 50] on button "Create order" at bounding box center [804, 50] width 51 height 14
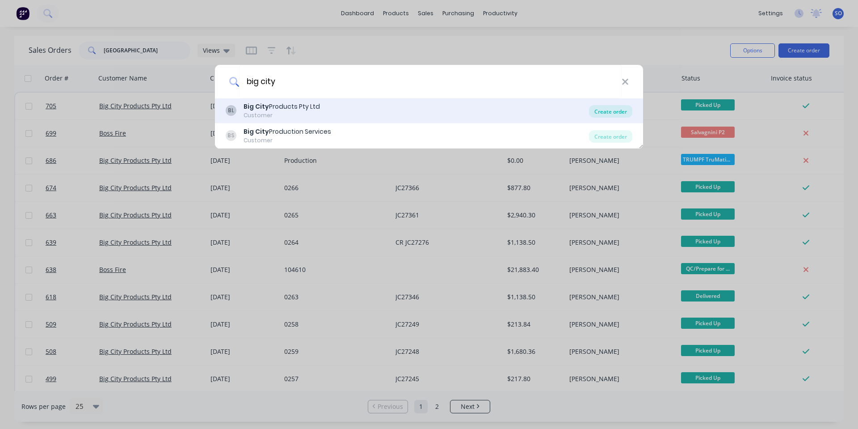
type input "big city"
click at [625, 105] on div "Create order" at bounding box center [610, 111] width 43 height 13
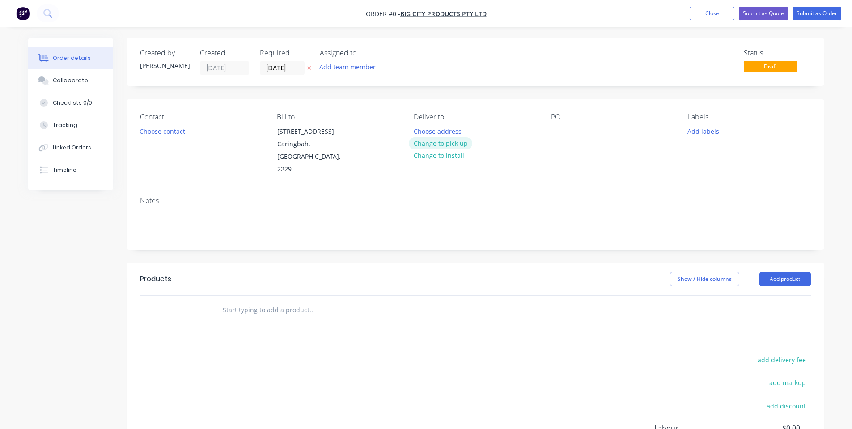
click at [417, 145] on button "Change to pick up" at bounding box center [440, 143] width 63 height 12
click at [173, 130] on button "Choose contact" at bounding box center [162, 131] width 55 height 12
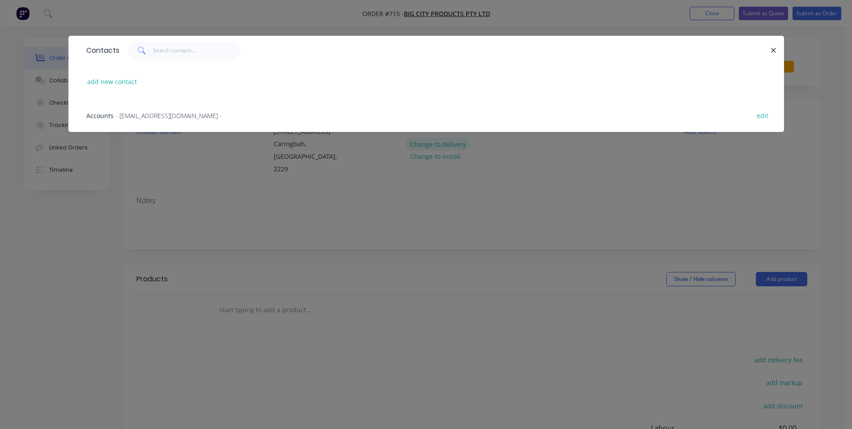
drag, startPoint x: 172, startPoint y: 113, endPoint x: 459, endPoint y: 147, distance: 289.0
click at [172, 114] on span "- [EMAIL_ADDRESS][DOMAIN_NAME] -" at bounding box center [168, 115] width 106 height 8
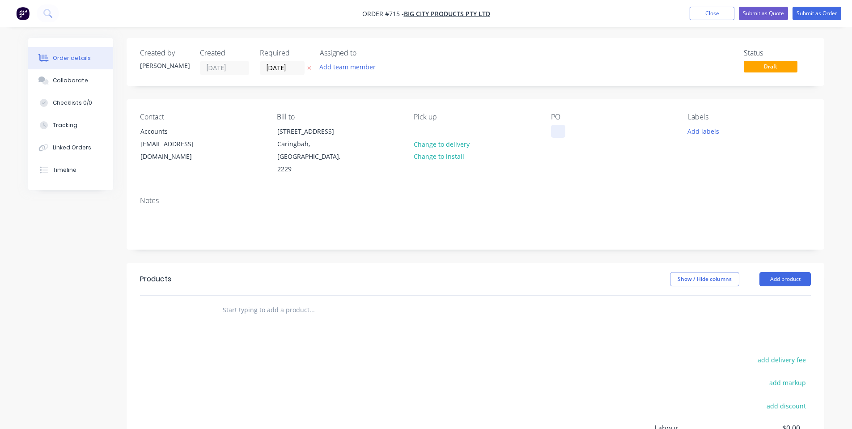
drag, startPoint x: 569, startPoint y: 139, endPoint x: 558, endPoint y: 131, distance: 14.0
click at [565, 137] on div "PO" at bounding box center [612, 144] width 122 height 63
click at [557, 131] on div at bounding box center [558, 131] width 14 height 13
click at [679, 156] on div "Contact Accounts [EMAIL_ADDRESS][DOMAIN_NAME] Bill to [STREET_ADDRESS] Pick up …" at bounding box center [475, 144] width 697 height 90
click at [711, 128] on button "Add labels" at bounding box center [703, 131] width 41 height 12
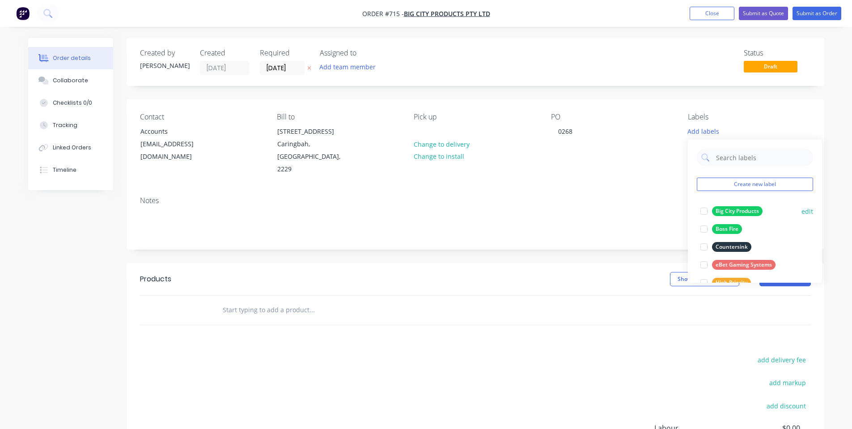
click at [738, 215] on div "Big City Products" at bounding box center [737, 211] width 51 height 10
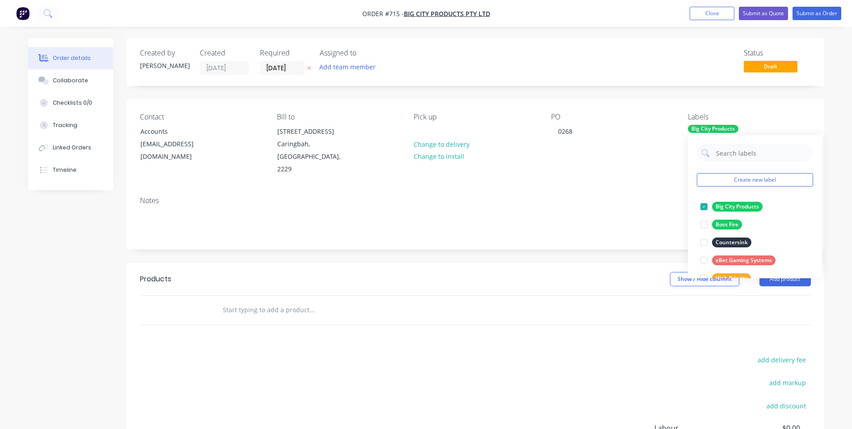
click at [246, 307] on div at bounding box center [372, 309] width 322 height 29
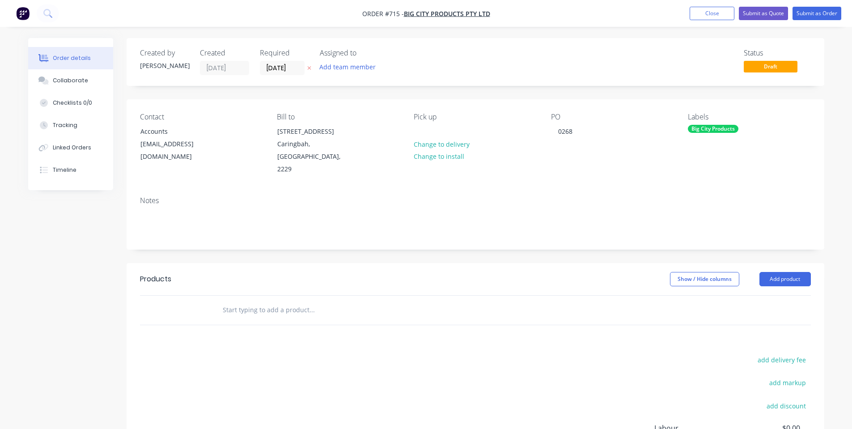
click at [247, 301] on input "text" at bounding box center [311, 310] width 179 height 18
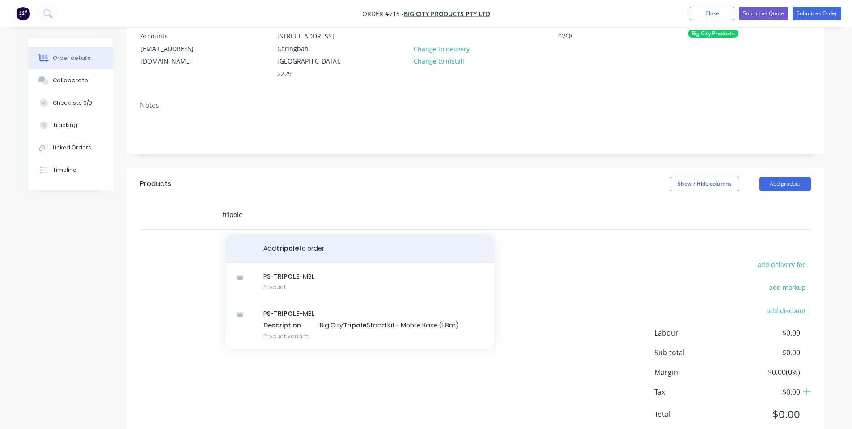
scroll to position [112, 0]
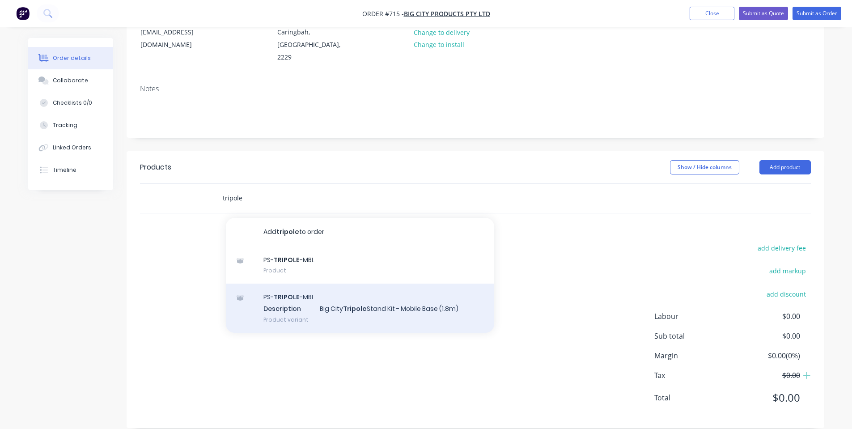
type input "tripole"
click at [343, 317] on div "PS- TRIPOLE -MBL Description Big City Tripole Stand Kit - Mobile Base (1.8m) Pr…" at bounding box center [360, 307] width 268 height 49
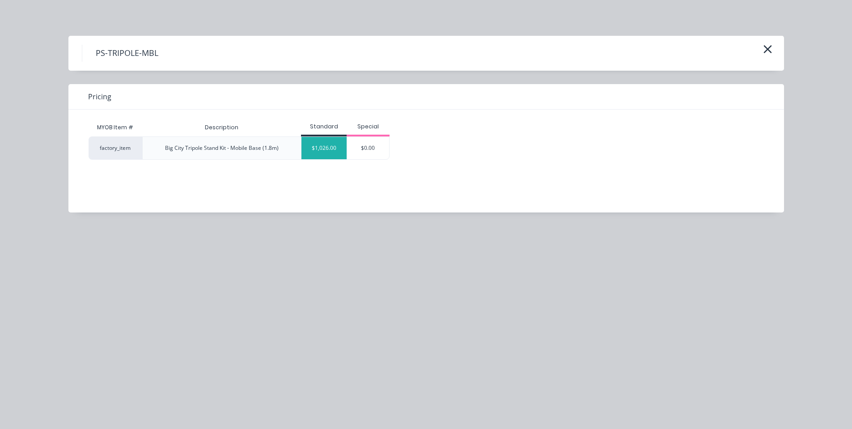
click at [315, 148] on div "$1,026.00" at bounding box center [323, 148] width 45 height 22
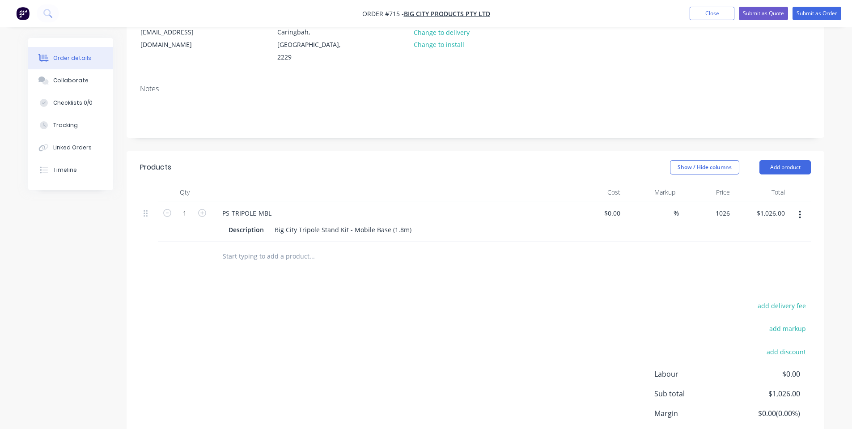
click at [714, 207] on div "1026 $1,026.00" at bounding box center [715, 213] width 36 height 13
type input "$1,197.00"
click at [512, 308] on div "add delivery fee add markup add discount Labour $0.00 Sub total $1,026.00 Margi…" at bounding box center [475, 386] width 671 height 173
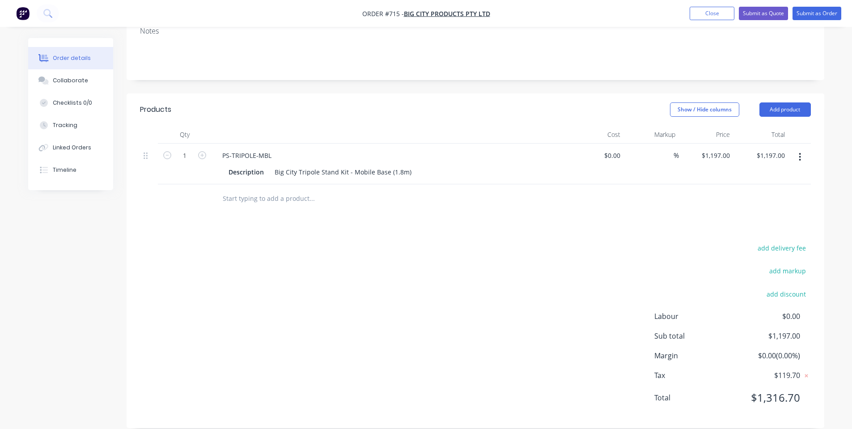
click at [391, 264] on div "add delivery fee add markup add discount Labour $0.00 Sub total $1,197.00 Margi…" at bounding box center [475, 328] width 671 height 173
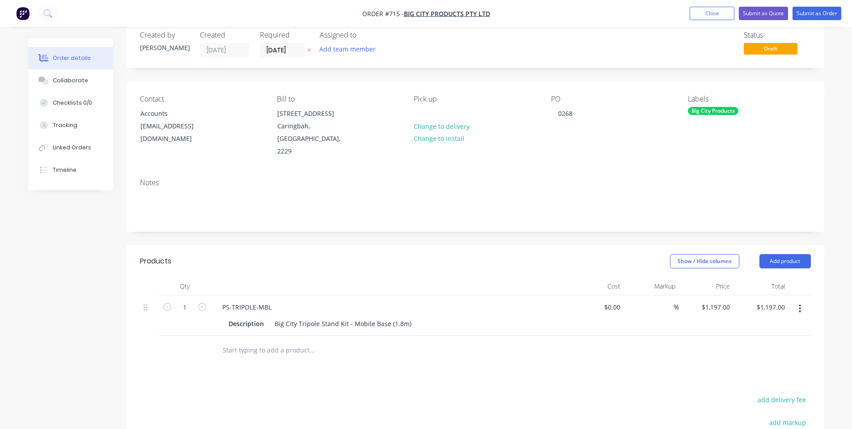
scroll to position [0, 0]
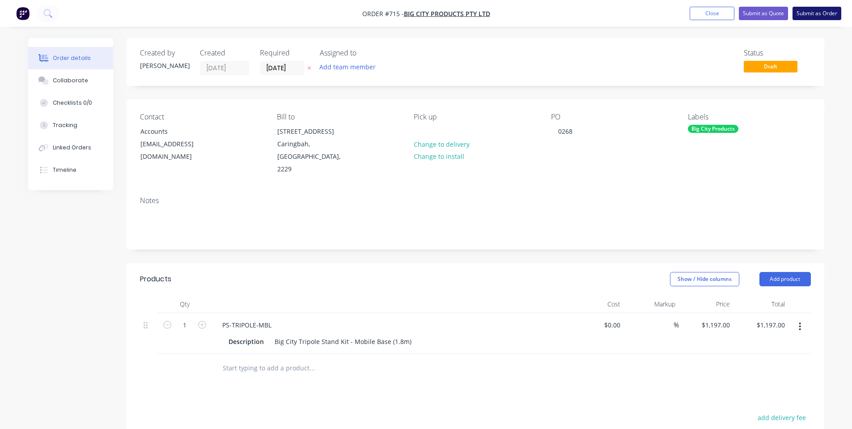
click at [811, 14] on button "Submit as Order" at bounding box center [816, 13] width 49 height 13
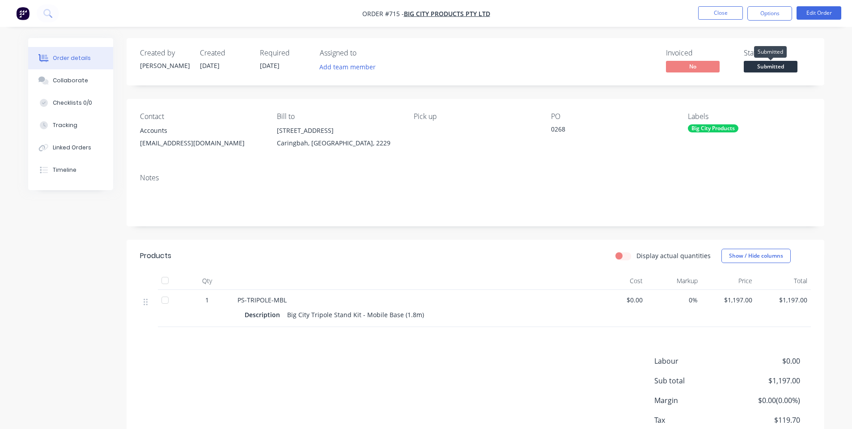
click at [786, 64] on span "Submitted" at bounding box center [770, 66] width 54 height 11
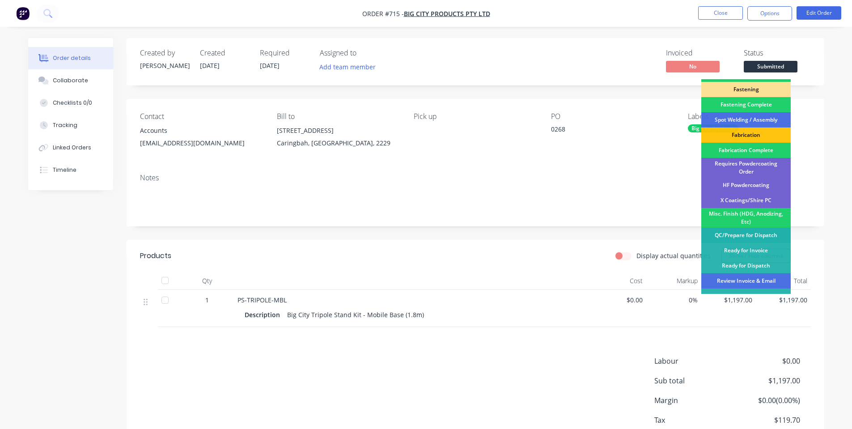
scroll to position [250, 0]
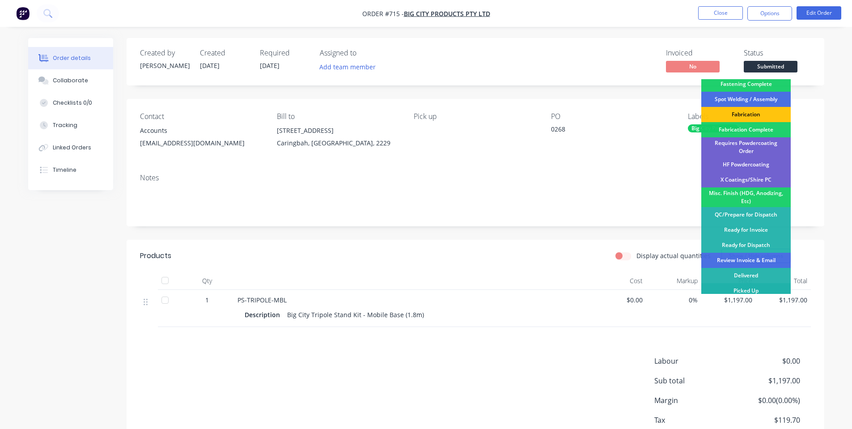
click at [748, 286] on div "Picked Up" at bounding box center [745, 290] width 89 height 15
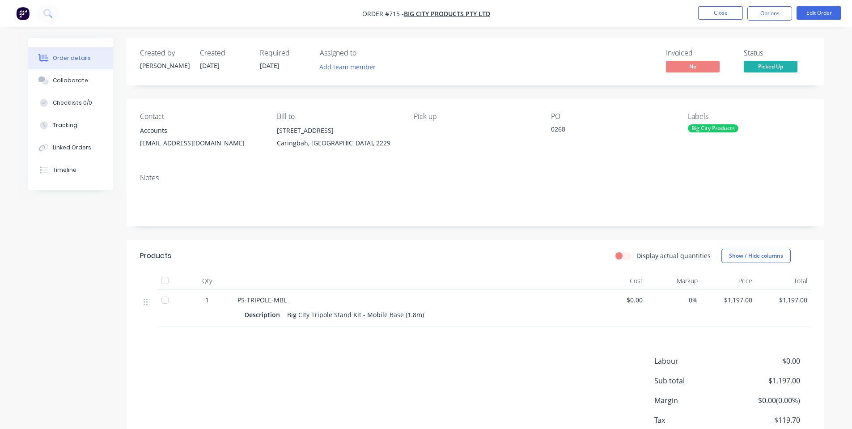
click at [763, 17] on button "Options" at bounding box center [769, 13] width 45 height 14
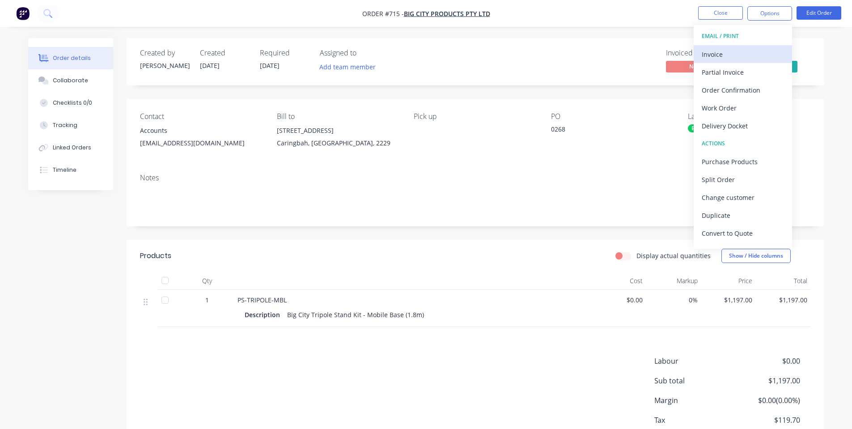
click at [751, 55] on div "Invoice" at bounding box center [742, 54] width 82 height 13
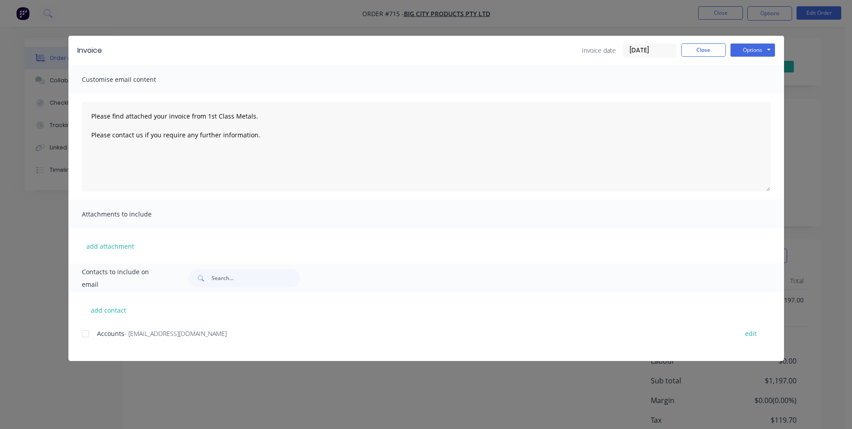
click at [87, 335] on div at bounding box center [85, 334] width 18 height 18
click at [757, 54] on button "Options" at bounding box center [752, 49] width 45 height 13
click at [751, 100] on button "Email" at bounding box center [758, 95] width 57 height 15
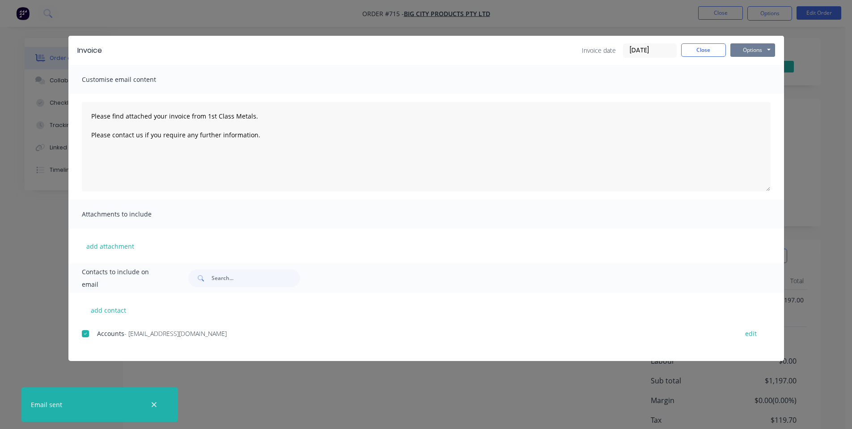
click at [756, 49] on button "Options" at bounding box center [752, 49] width 45 height 13
click at [760, 79] on button "Print" at bounding box center [758, 80] width 57 height 15
